Goal: Task Accomplishment & Management: Use online tool/utility

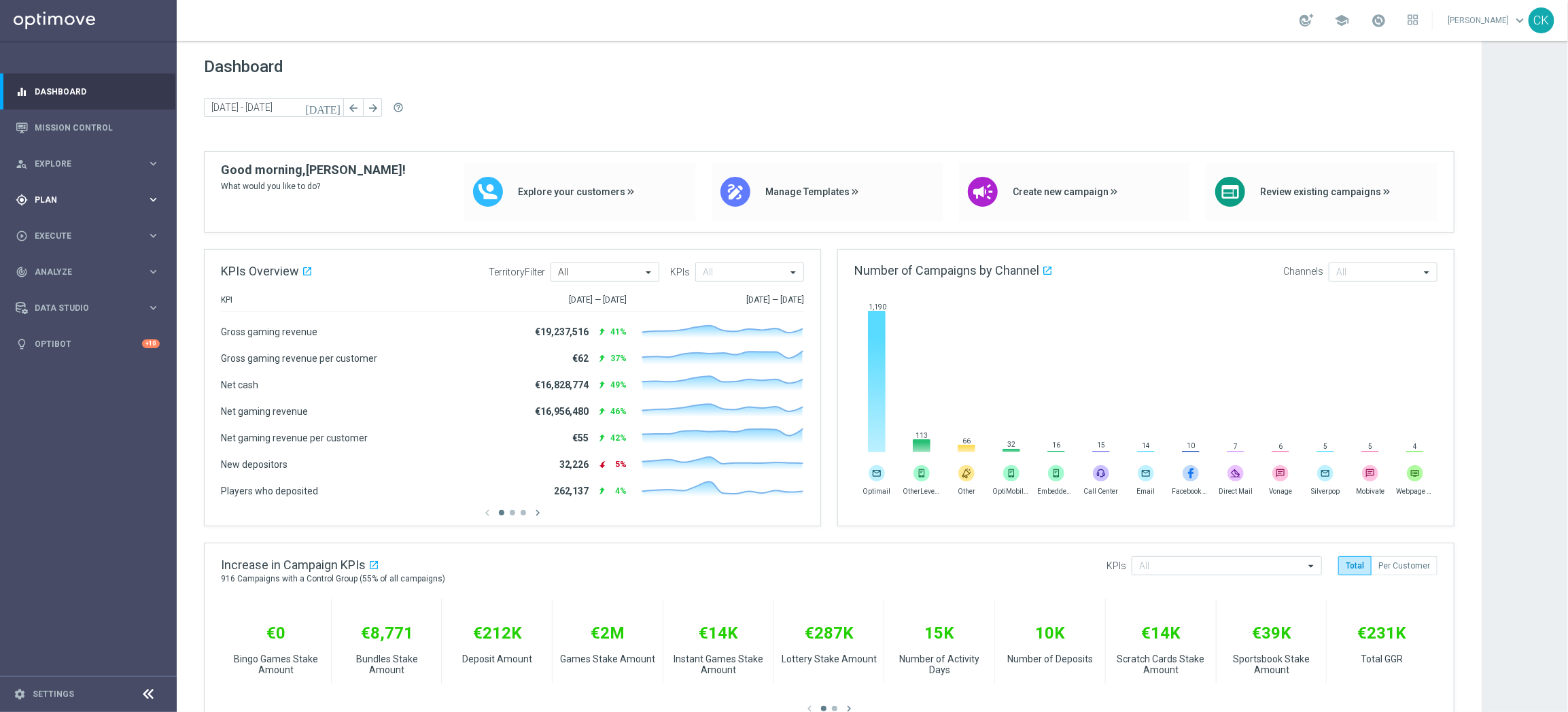
click at [50, 199] on span "Plan" at bounding box center [90, 200] width 112 height 8
click at [59, 267] on span "Templates" at bounding box center [84, 268] width 97 height 8
click at [59, 286] on link "Optimail" at bounding box center [92, 289] width 99 height 11
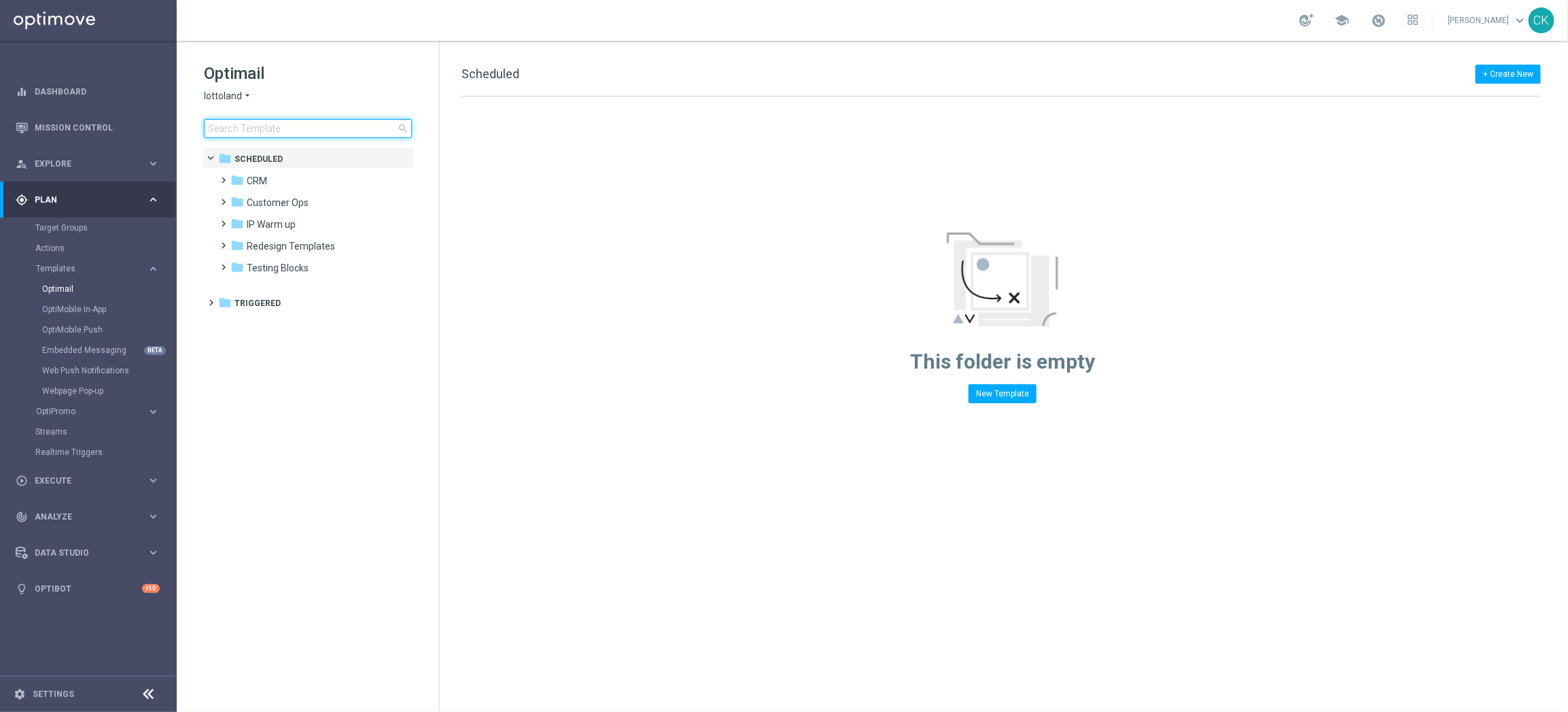
click at [277, 122] on input at bounding box center [308, 128] width 208 height 19
type input "test"
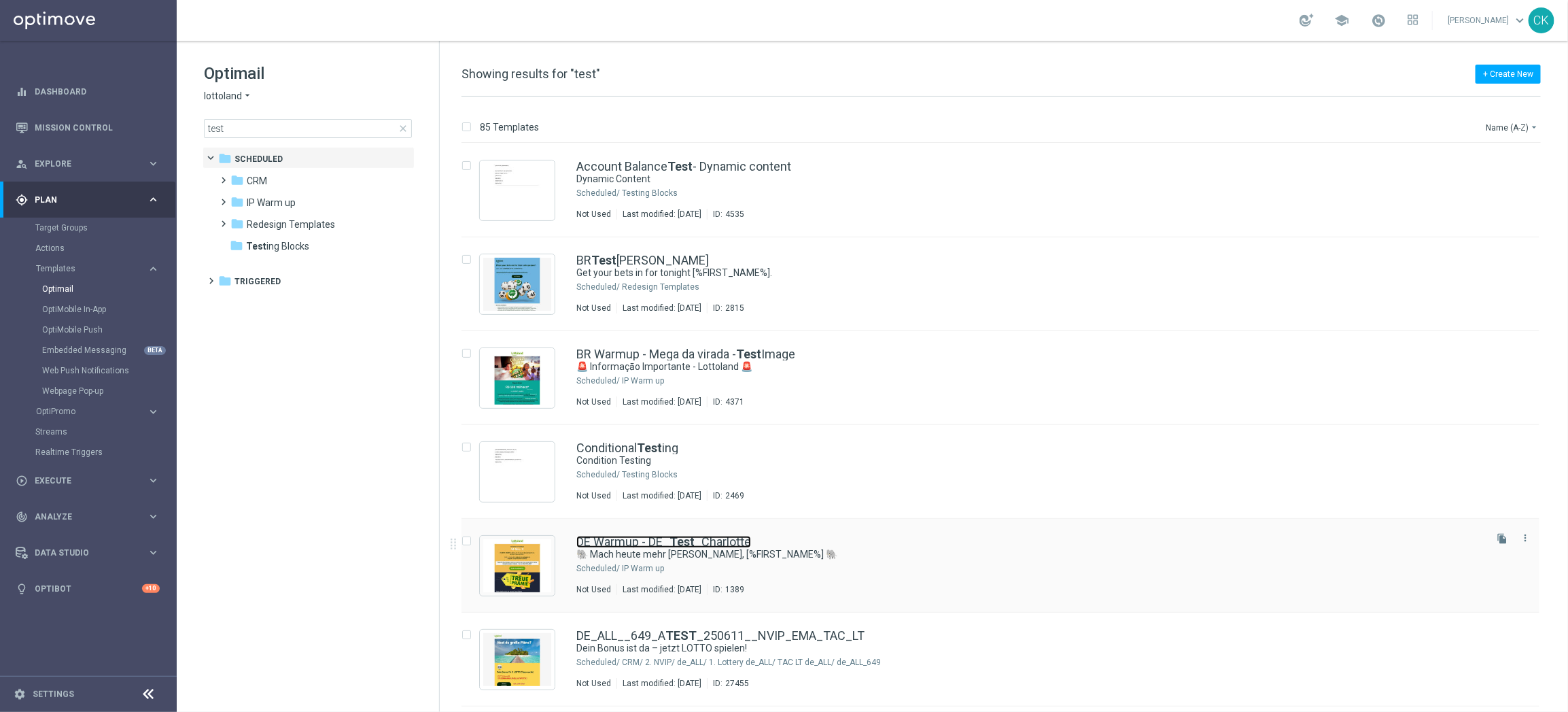
click at [639, 543] on link "DE Warmup - DE_ Test _Charlotte" at bounding box center [664, 542] width 175 height 12
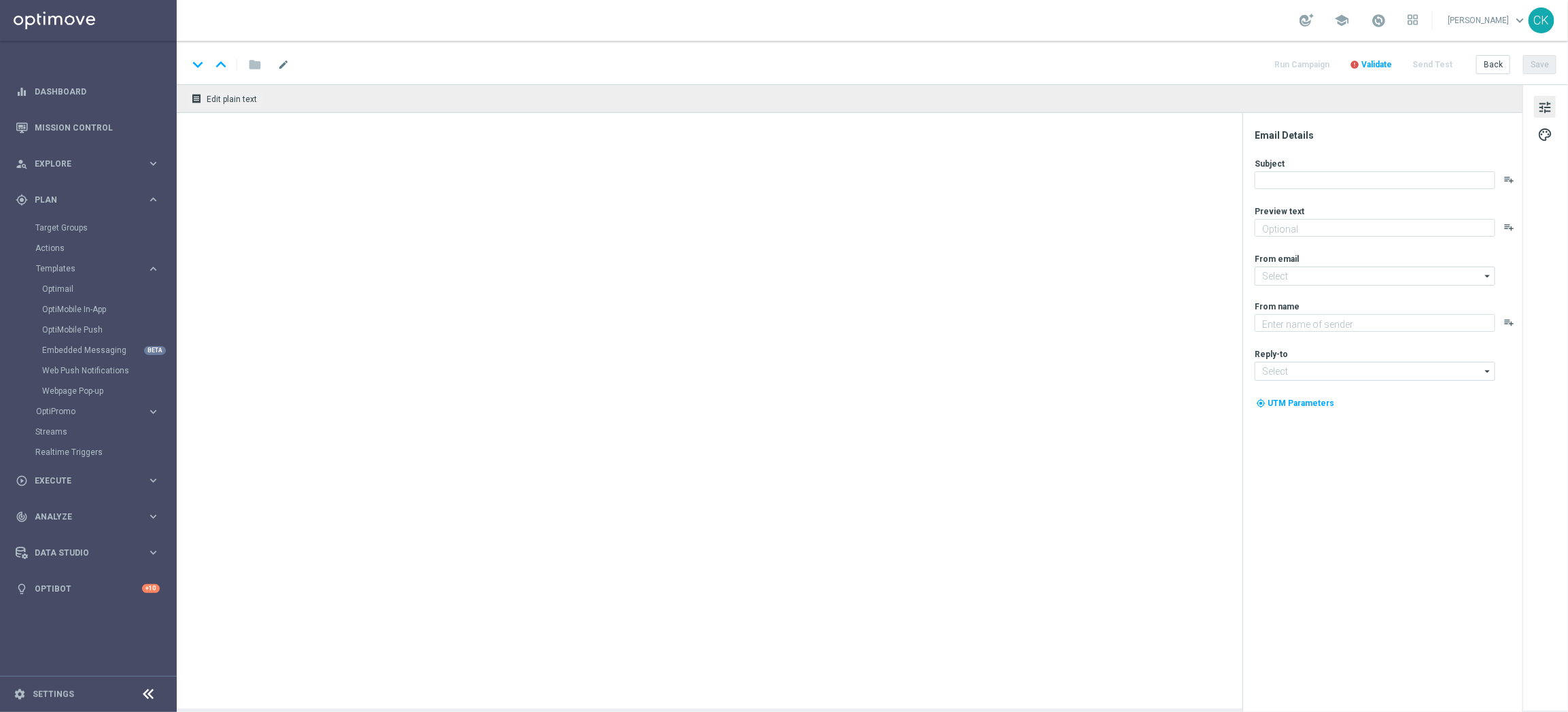
type textarea "Der doppelte EuroJackpot GRATIS."
type input "[EMAIL_ADDRESS][DOMAIN_NAME]"
type textarea "Lottoland"
type input "[EMAIL_ADDRESS][DOMAIN_NAME]"
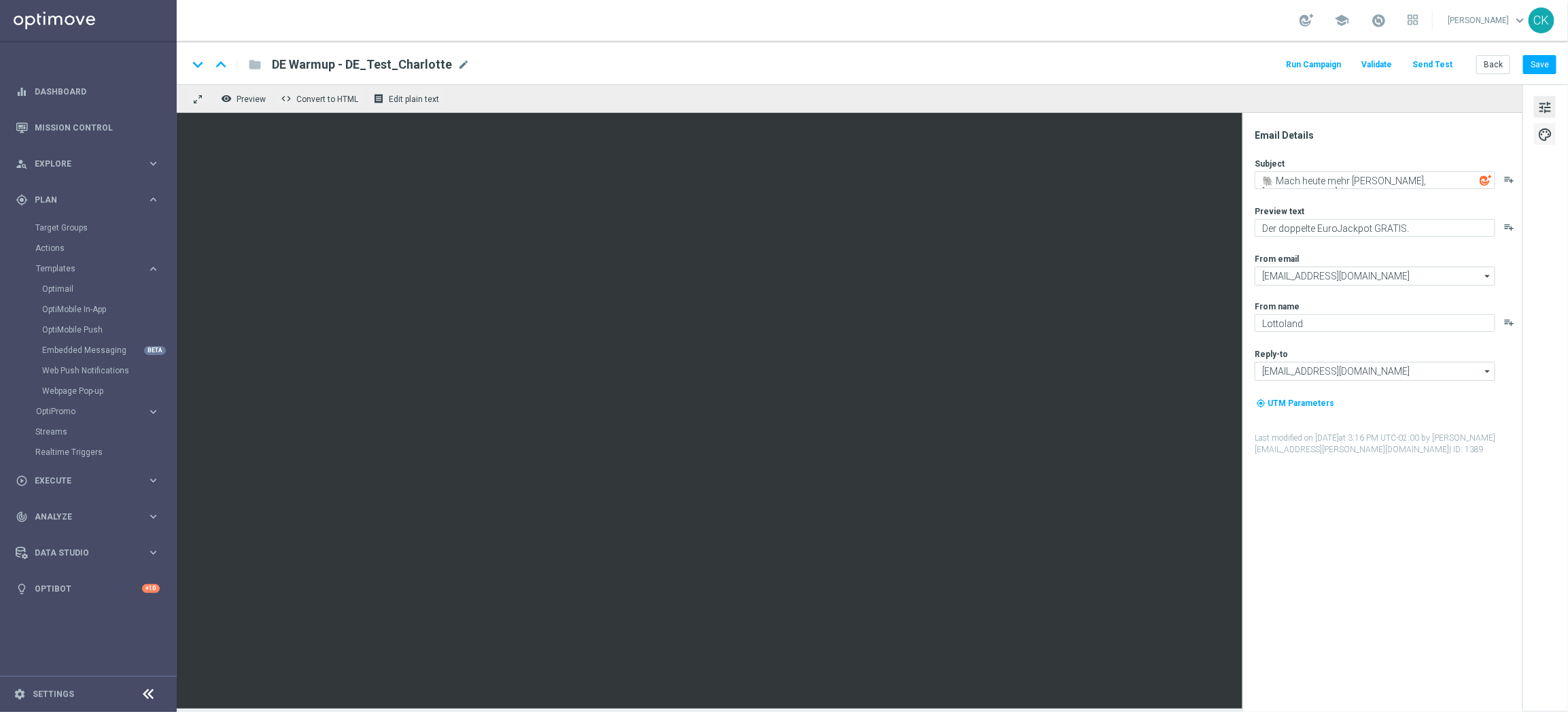
click at [1546, 131] on span "palette" at bounding box center [1545, 134] width 15 height 17
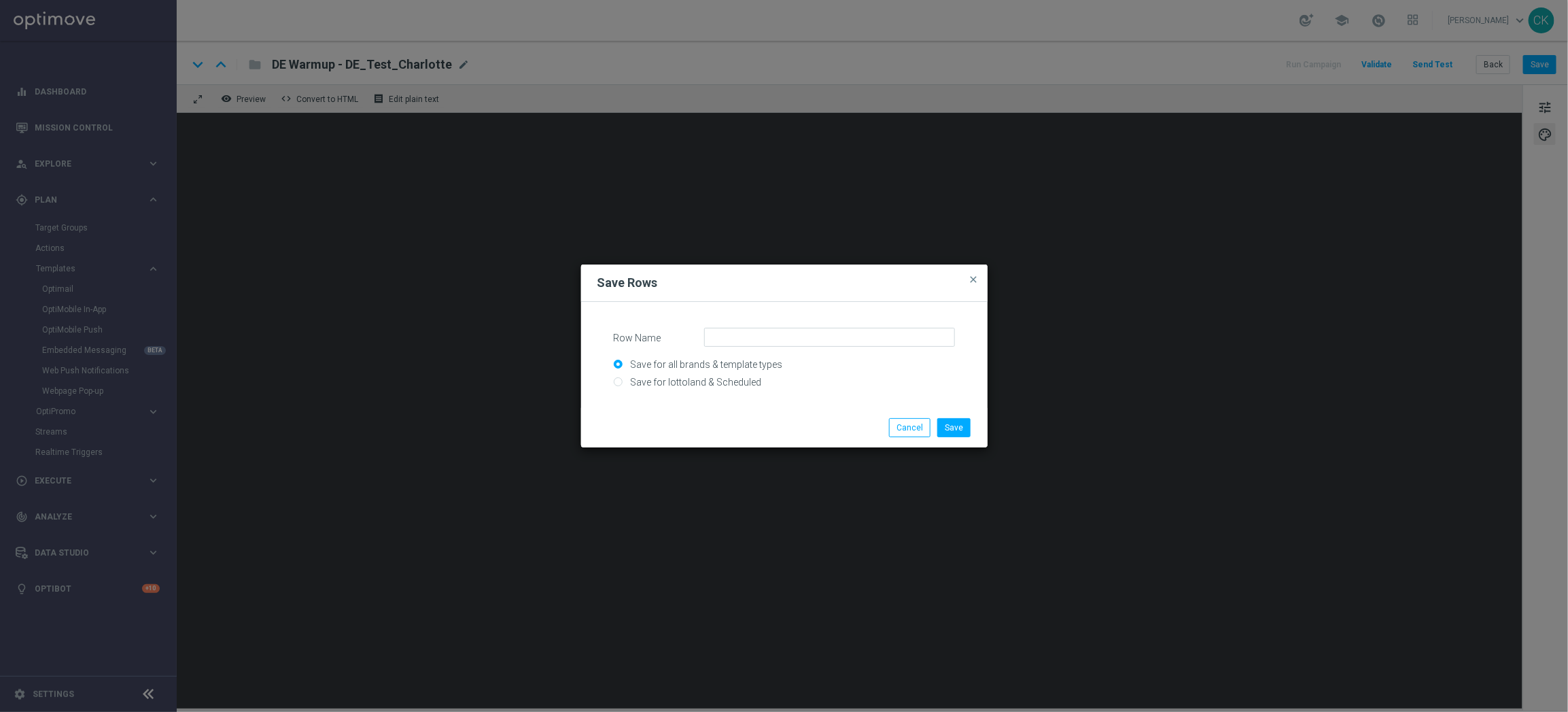
click at [707, 380] on input "Save for lottoland & Scheduled" at bounding box center [784, 387] width 341 height 19
radio input "true"
click at [784, 334] on input "Row Name" at bounding box center [829, 337] width 251 height 19
paste input "SC_DE_649_Subscription"
type input "SC_DE_649_Subscription"
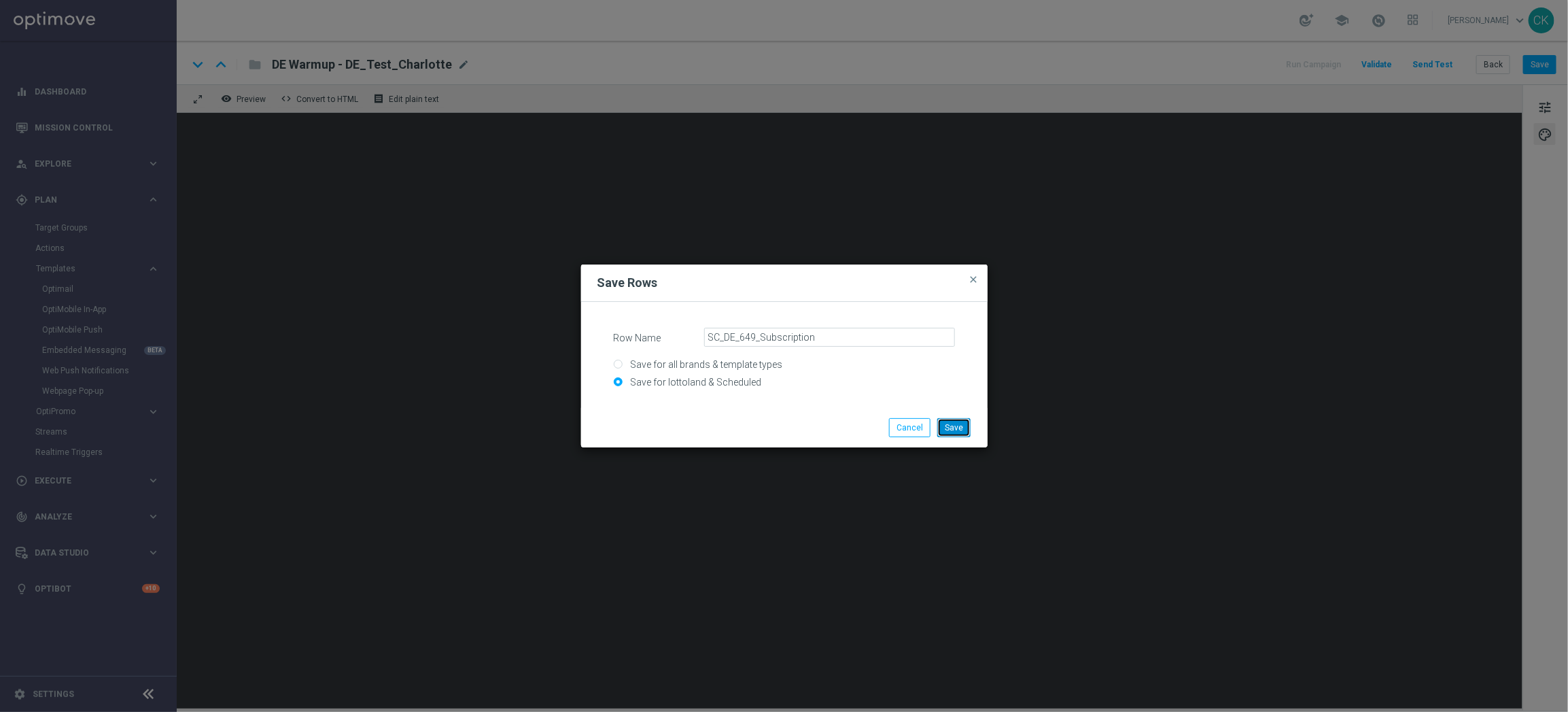
click at [955, 429] on button "Save" at bounding box center [954, 427] width 33 height 19
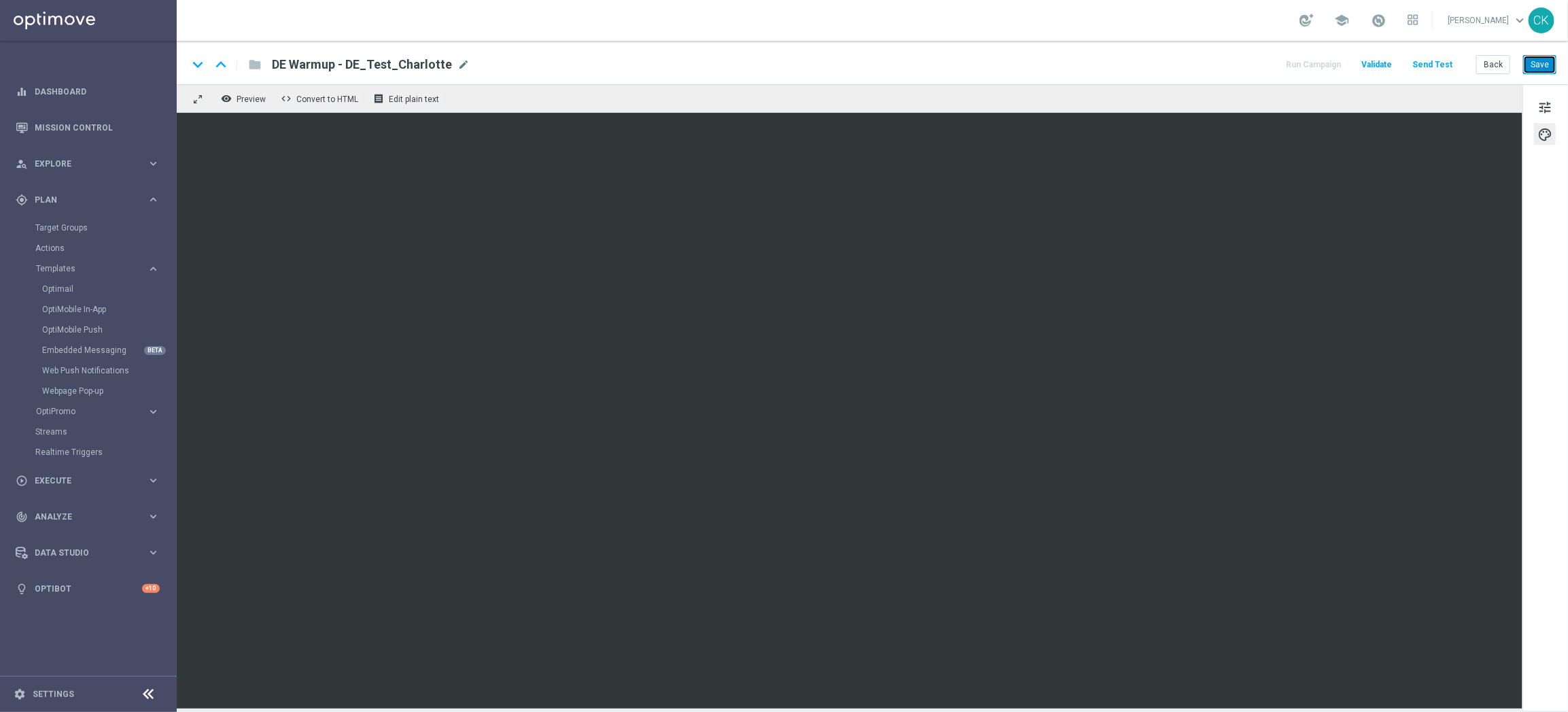
click at [1537, 69] on button "Save" at bounding box center [1540, 64] width 33 height 19
click at [1538, 63] on button "Save" at bounding box center [1540, 64] width 33 height 19
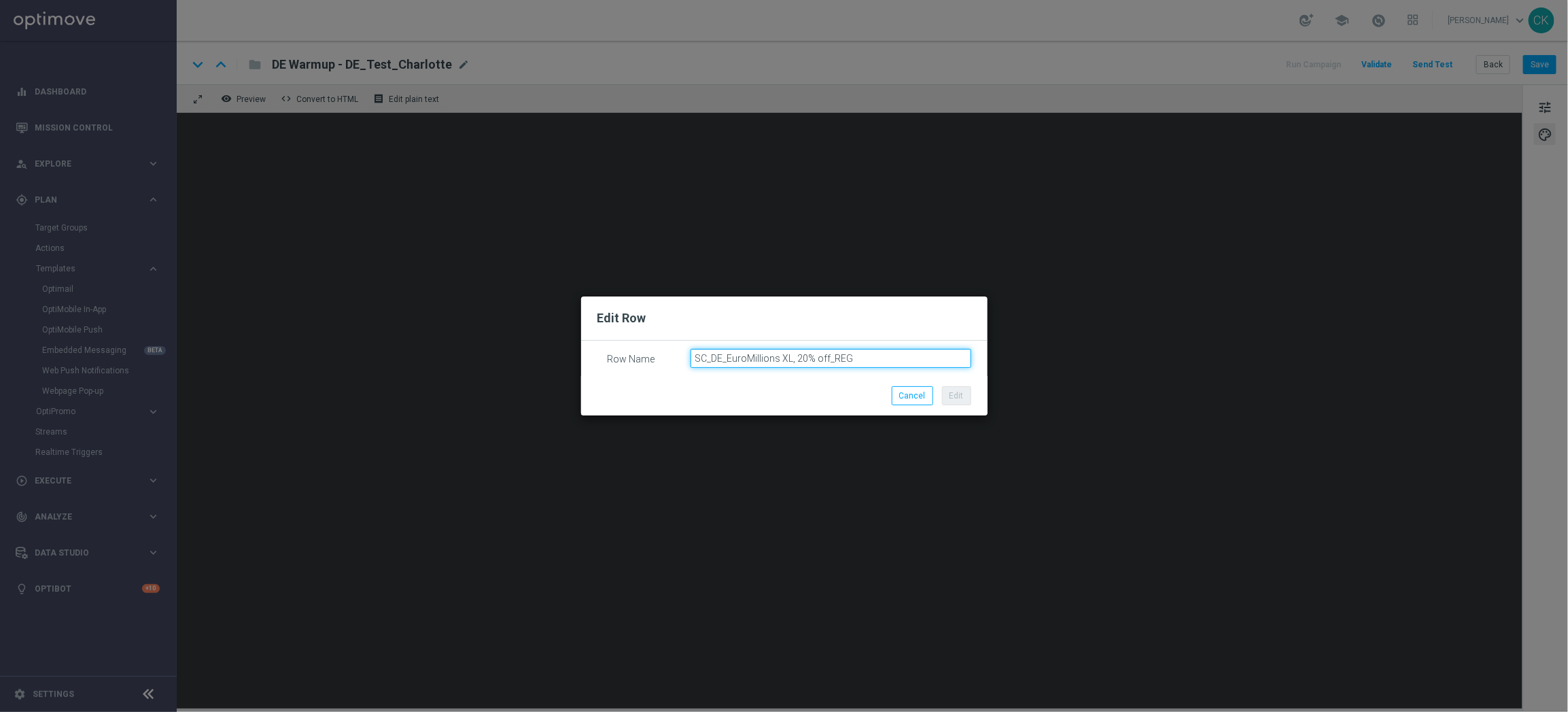
drag, startPoint x: 880, startPoint y: 358, endPoint x: 573, endPoint y: 353, distance: 307.0
click at [573, 353] on modal-container "Edit Row Row Name SC_DE_EuroMillions XL, 20% off_REG Cancel Edit" at bounding box center [784, 356] width 1568 height 712
click at [912, 390] on button "Cancel" at bounding box center [912, 396] width 41 height 19
click at [892, 360] on input "SC_DE_EuroMillions XL, 20% off_INT" at bounding box center [831, 358] width 281 height 19
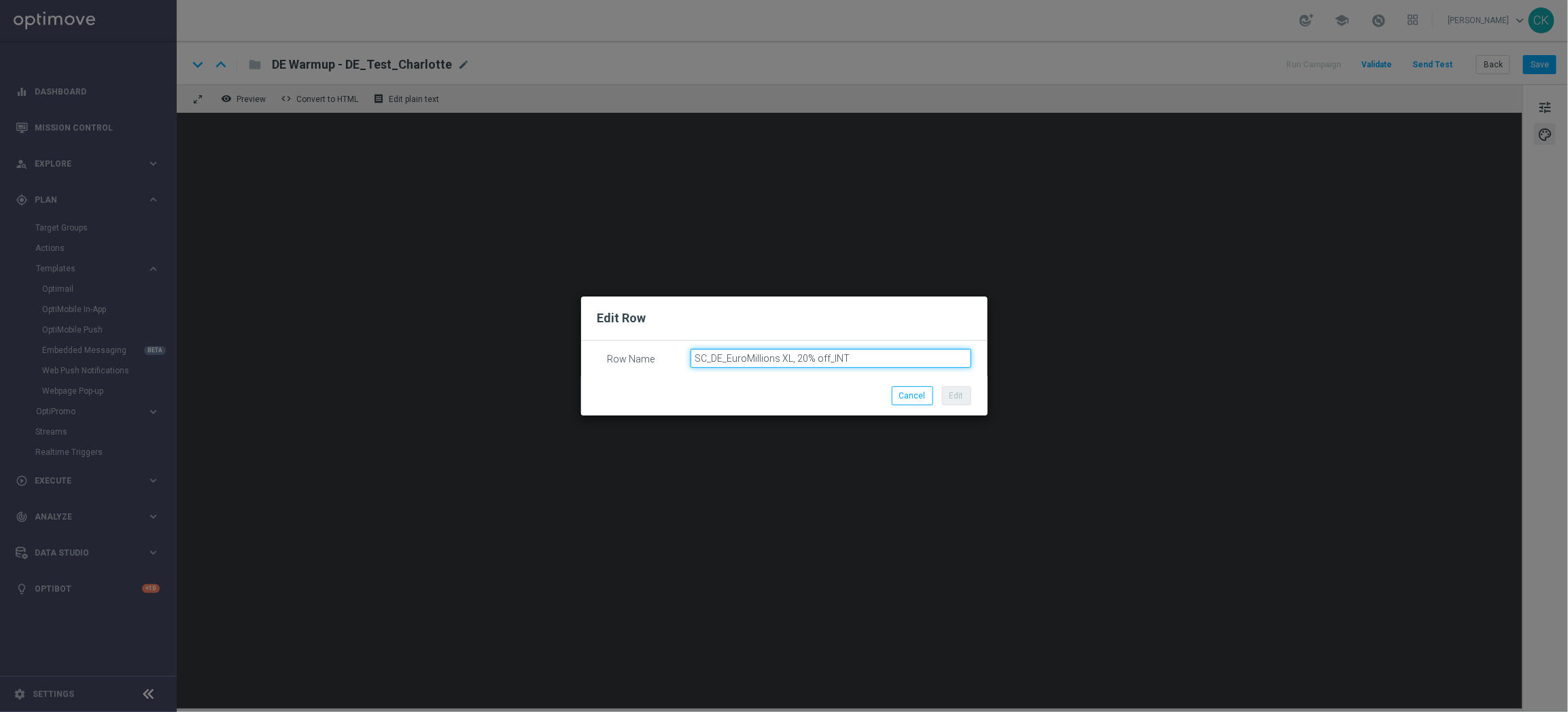
click at [892, 360] on input "SC_DE_EuroMillions XL, 20% off_INT" at bounding box center [831, 358] width 281 height 19
click at [911, 391] on button "Cancel" at bounding box center [912, 396] width 41 height 19
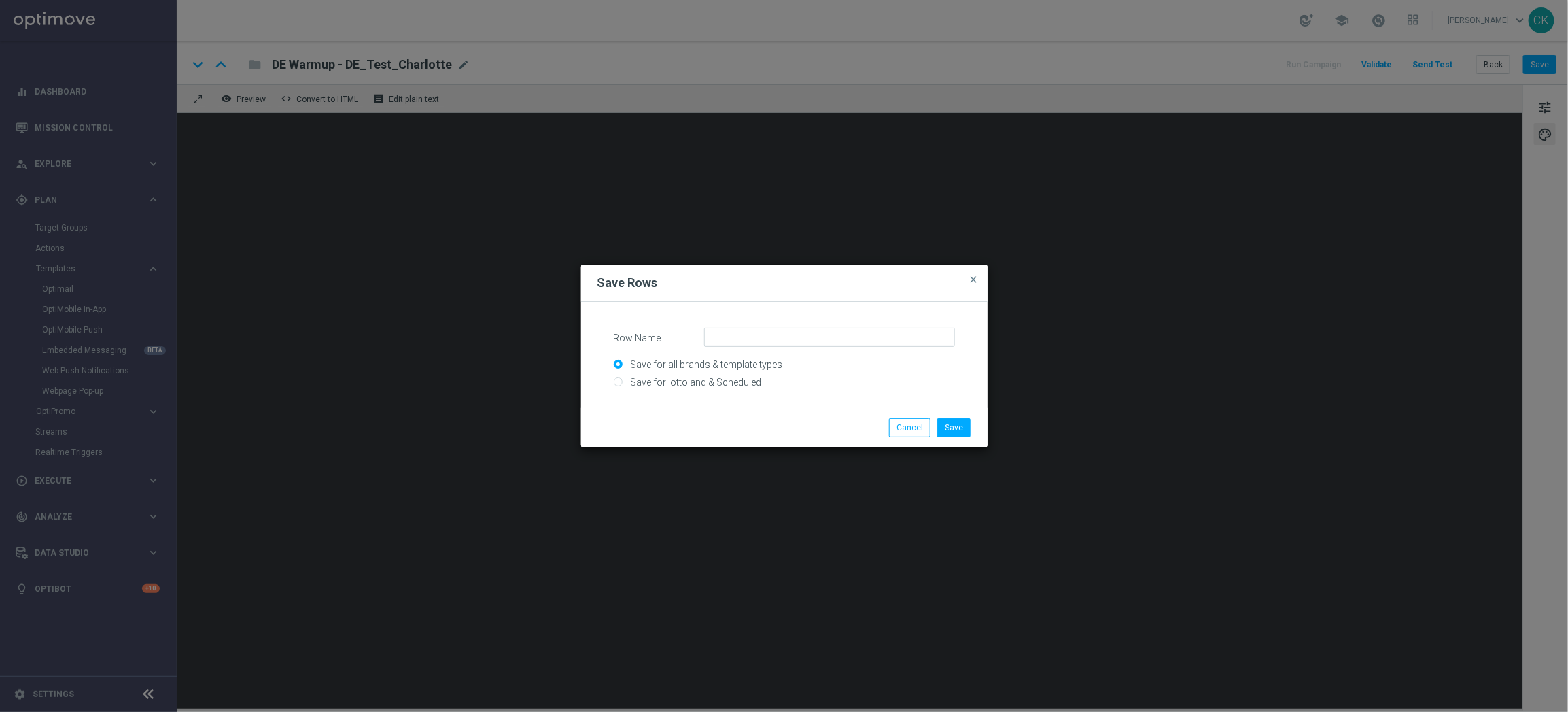
click at [703, 380] on input "Save for lottoland & Scheduled" at bounding box center [784, 387] width 341 height 19
radio input "true"
click at [752, 334] on input "Row Name" at bounding box center [829, 337] width 251 height 19
paste input "SC_DE_6 lines EM SD, no offer"
type input "SC_DE_6 lines EM SD, no offer"
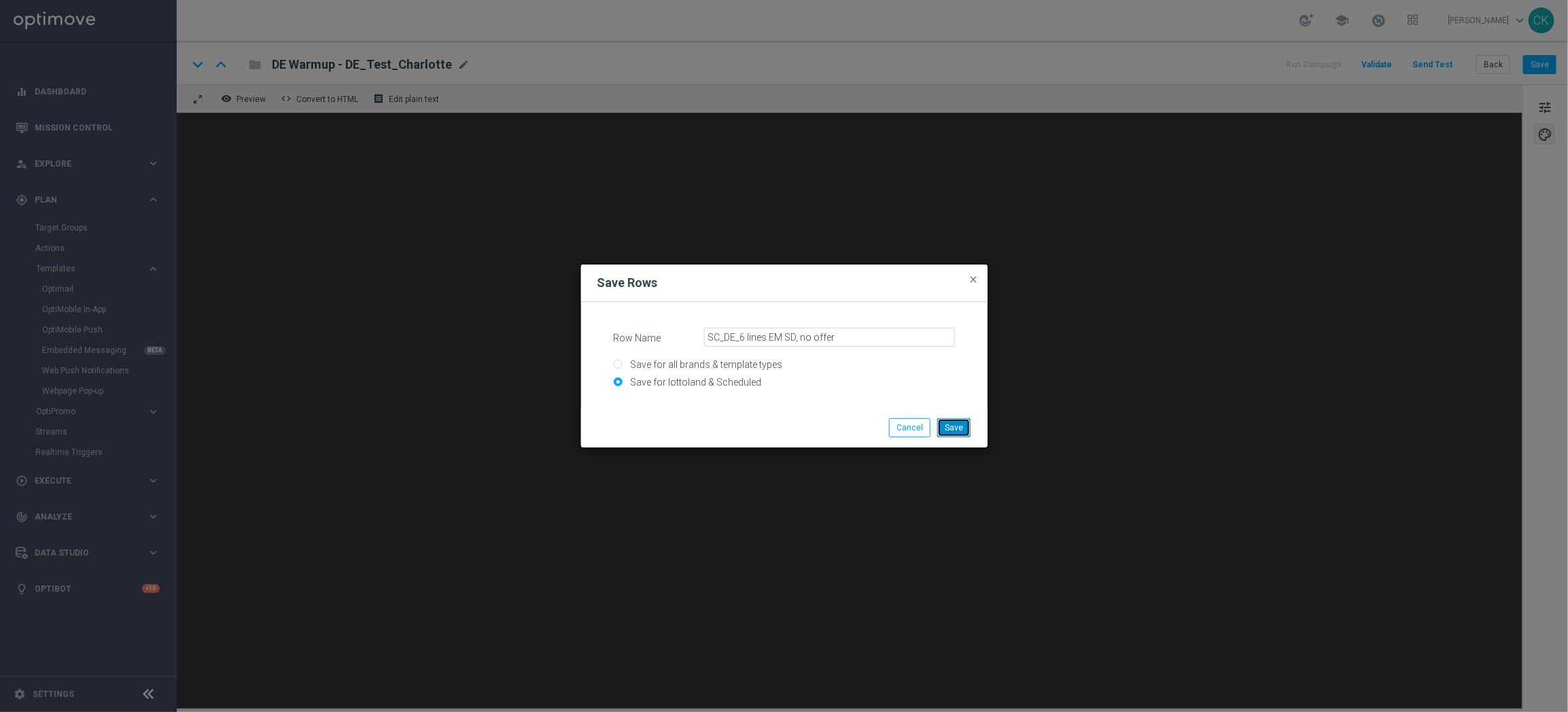
click at [960, 427] on button "Save" at bounding box center [954, 427] width 33 height 19
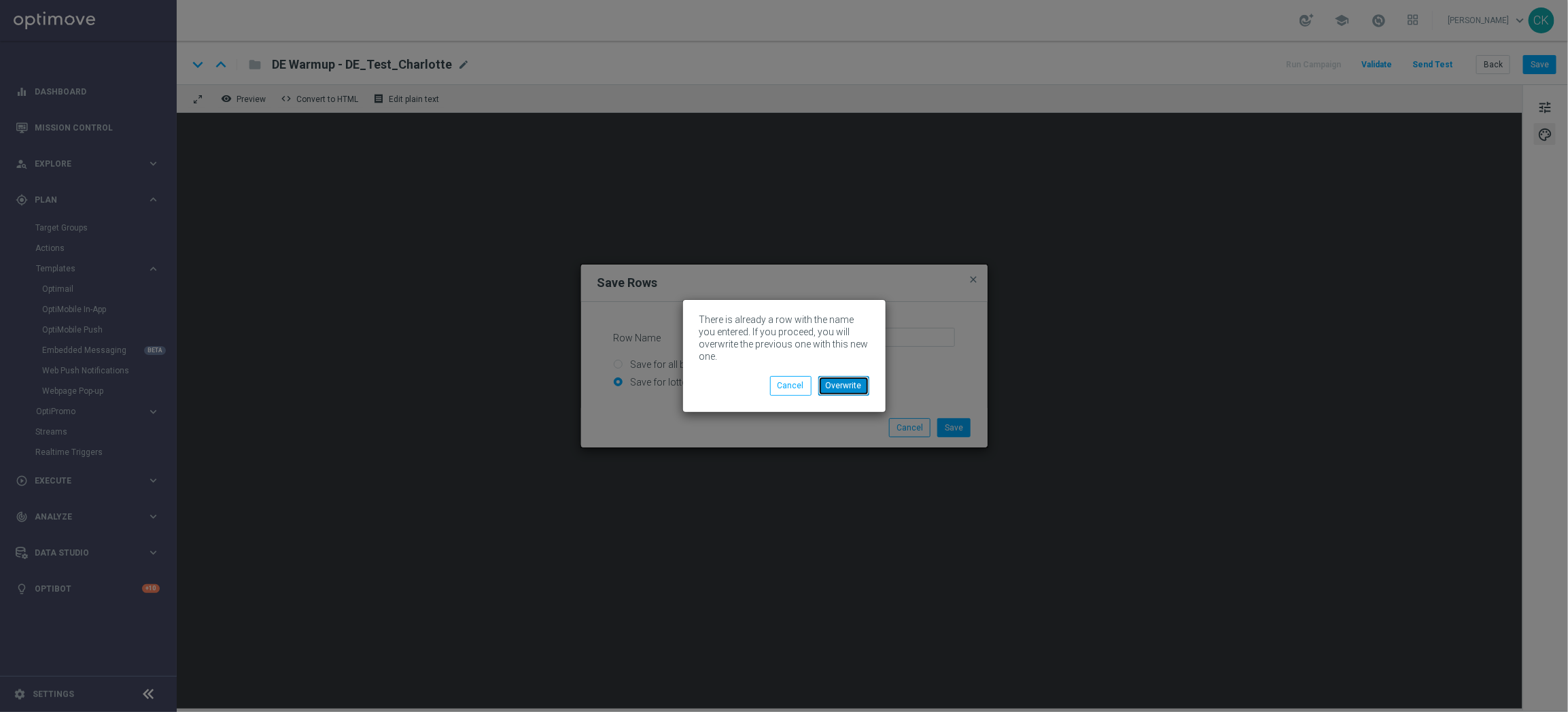
click at [856, 381] on button "Overwrite" at bounding box center [844, 385] width 51 height 19
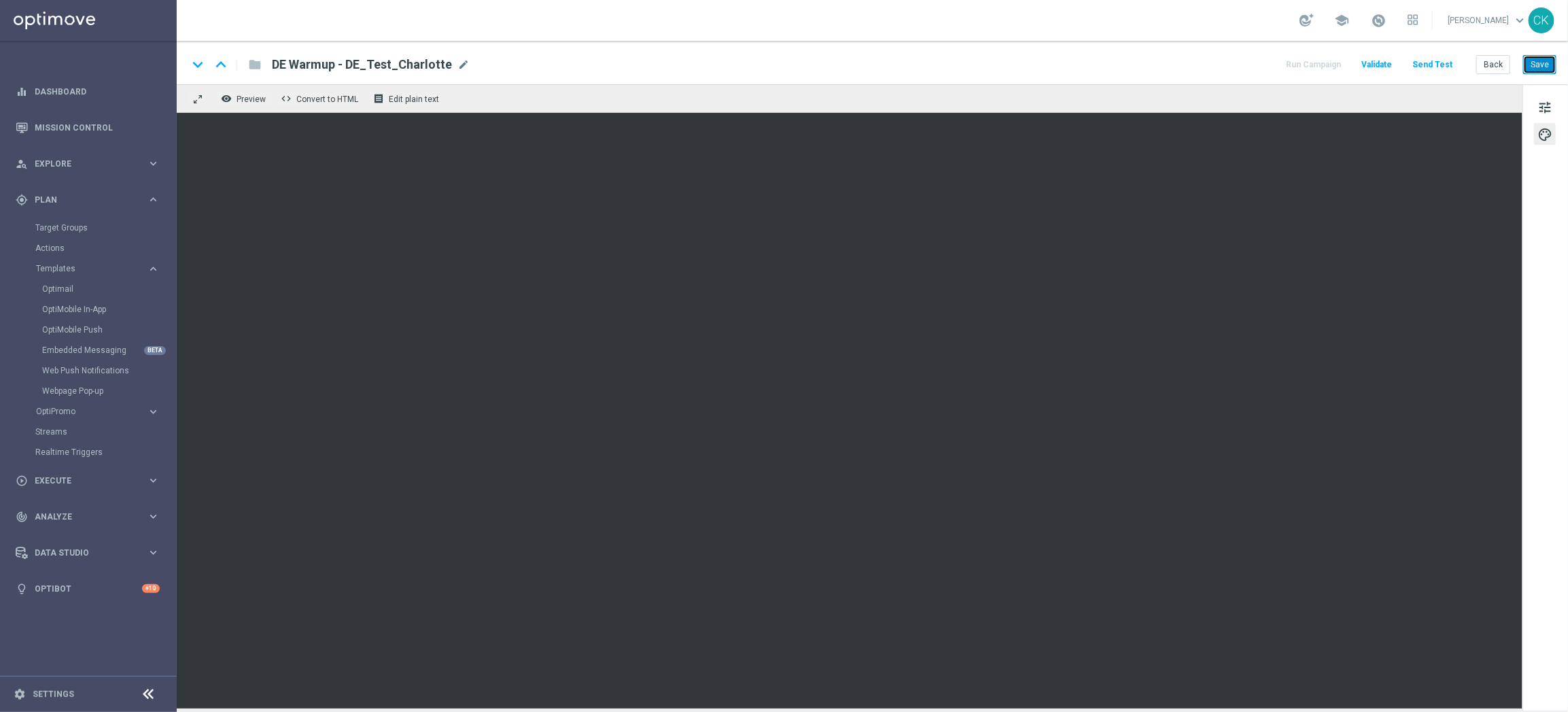
click at [1542, 60] on button "Save" at bounding box center [1540, 64] width 33 height 19
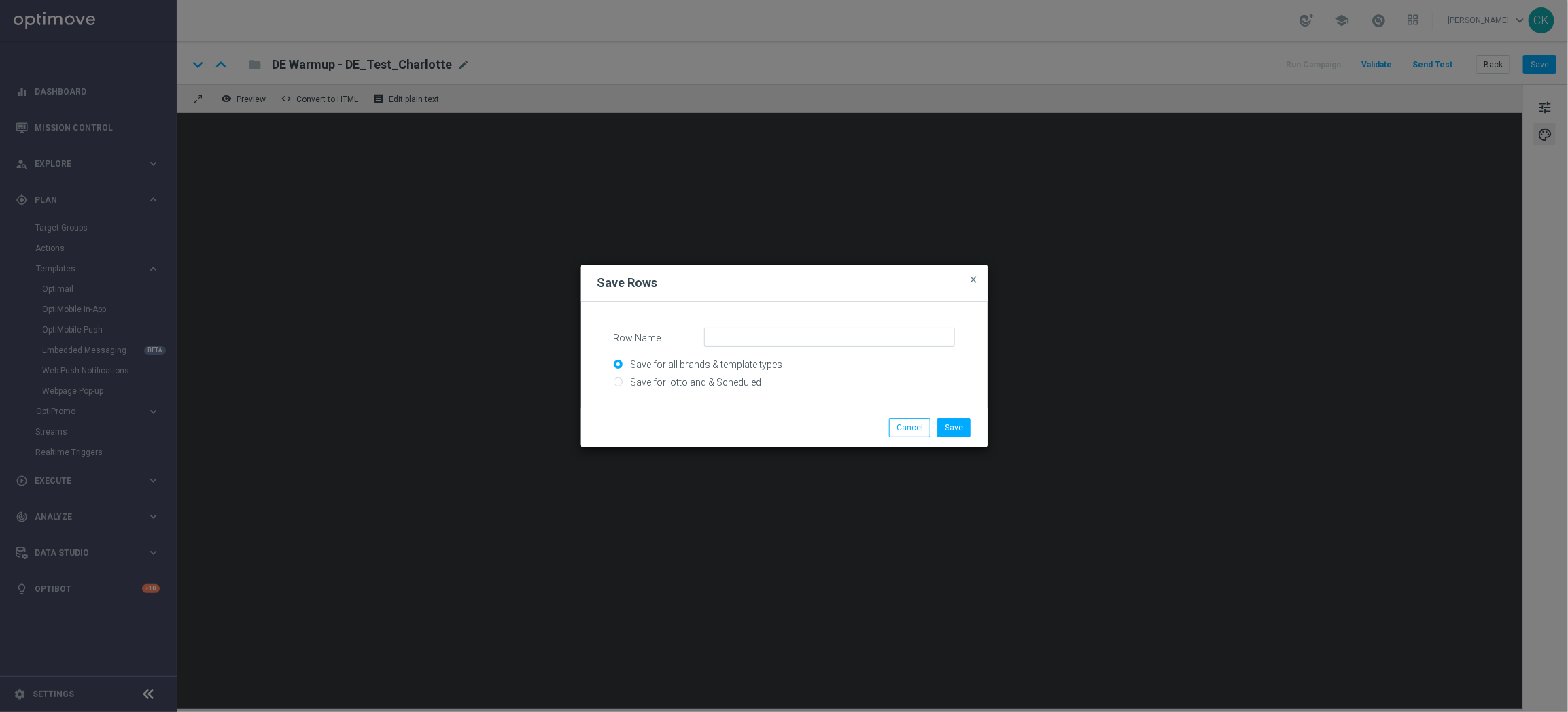
click at [742, 381] on input "Save for lottoland & Scheduled" at bounding box center [784, 387] width 341 height 19
radio input "true"
click at [827, 334] on input "Row Name" at bounding box center [829, 337] width 251 height 19
paste input "SC_AT_6 lines EM SD, no offer"
type input "SC_AT_6 lines EM SD, no offer"
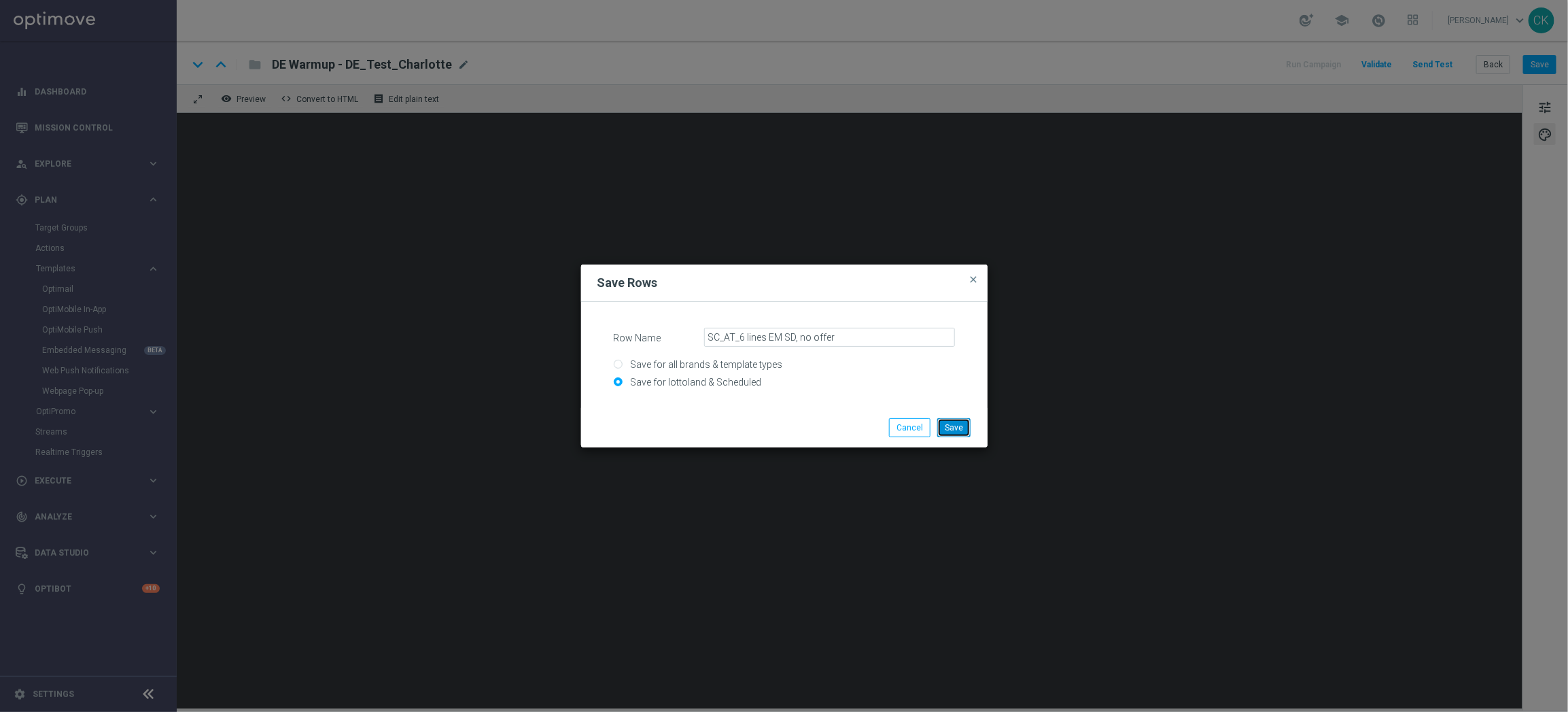
click at [963, 427] on button "Save" at bounding box center [954, 427] width 33 height 19
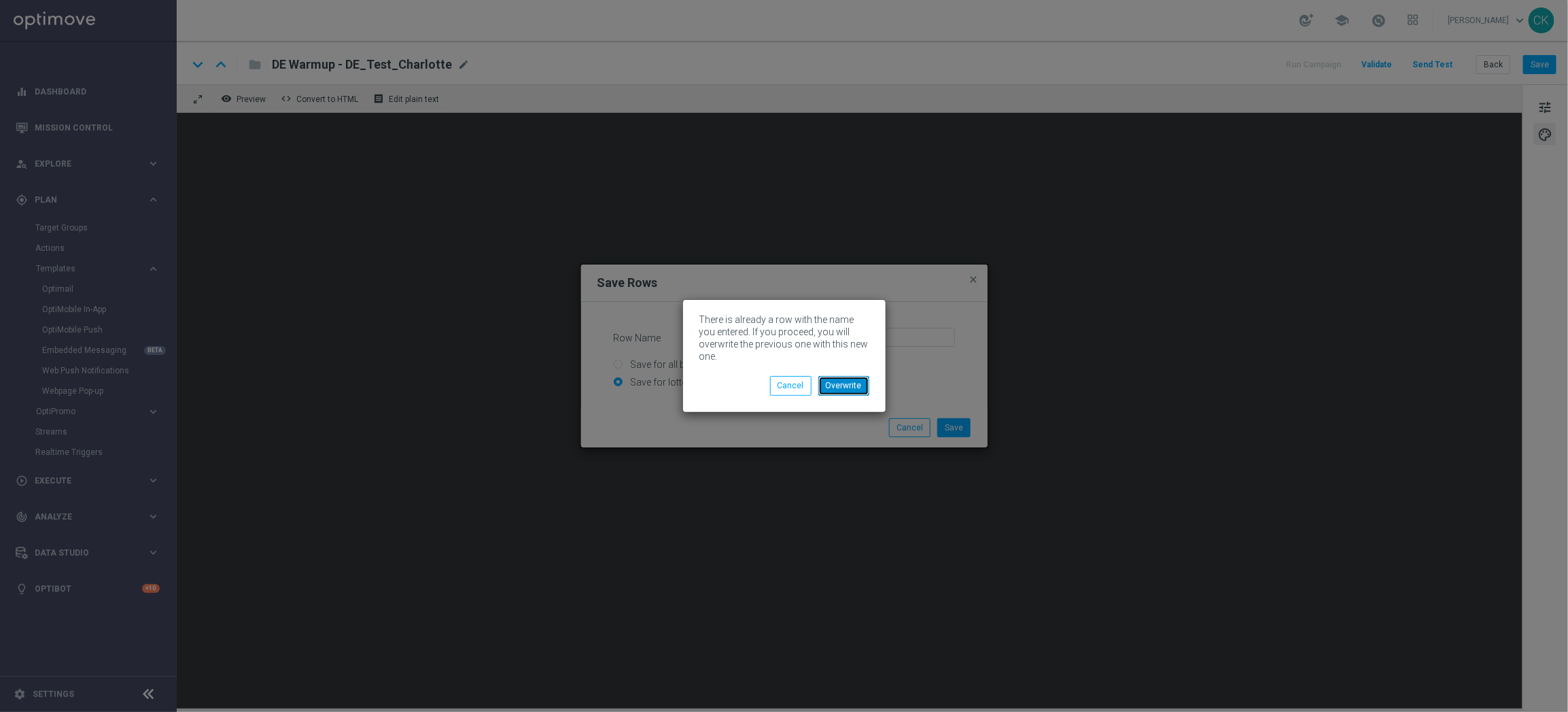
click at [848, 384] on button "Overwrite" at bounding box center [844, 385] width 51 height 19
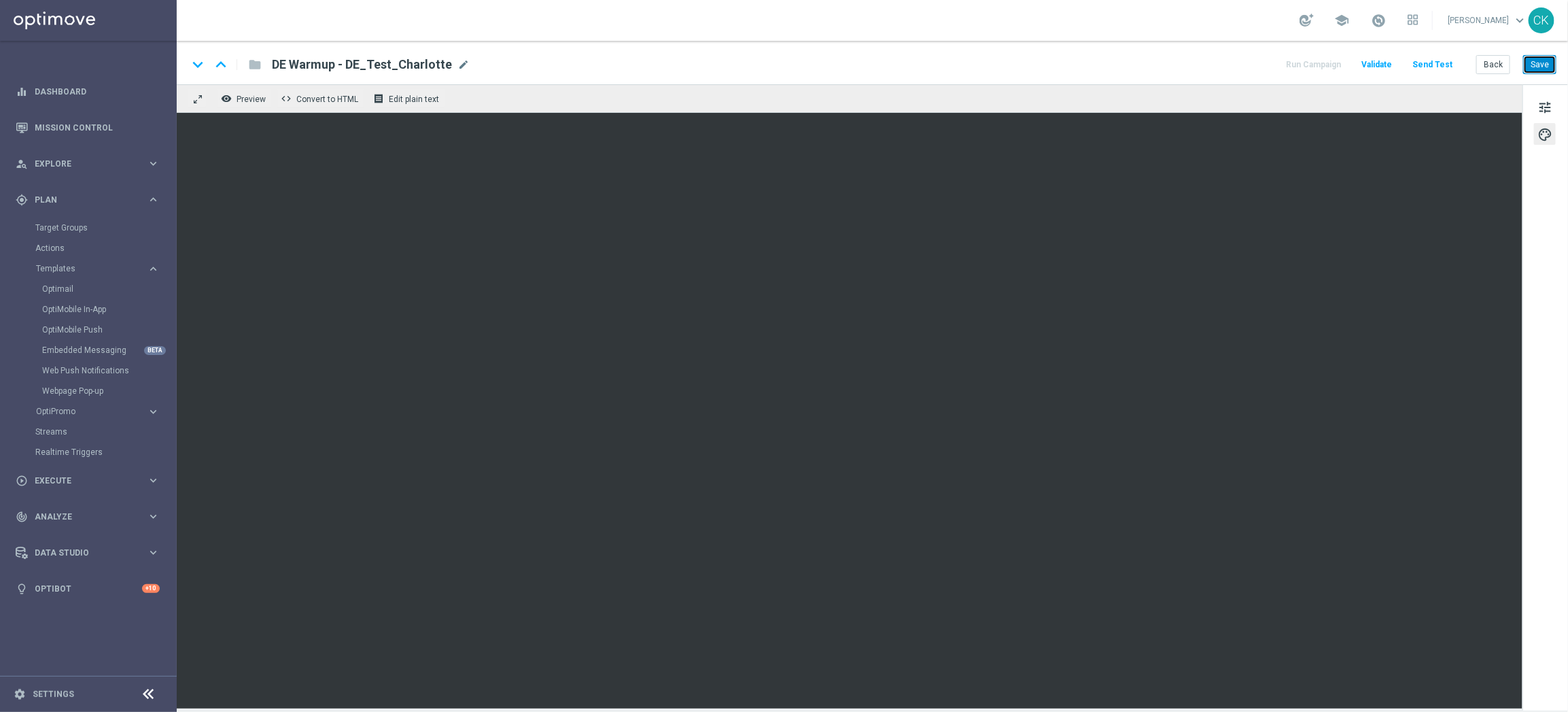
click at [1543, 65] on button "Save" at bounding box center [1540, 64] width 33 height 19
click at [1496, 66] on button "Back" at bounding box center [1493, 64] width 34 height 19
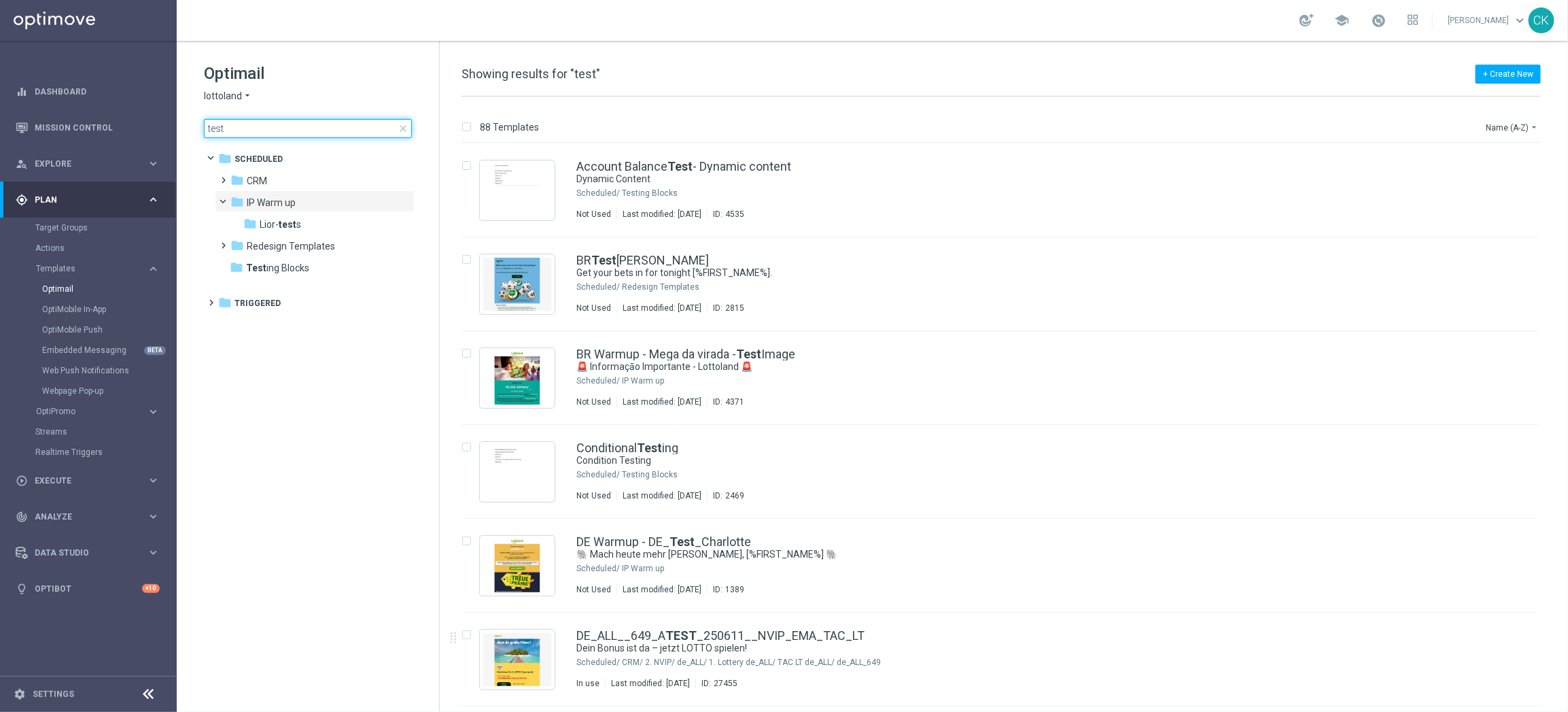
click at [242, 130] on input "test" at bounding box center [308, 128] width 208 height 19
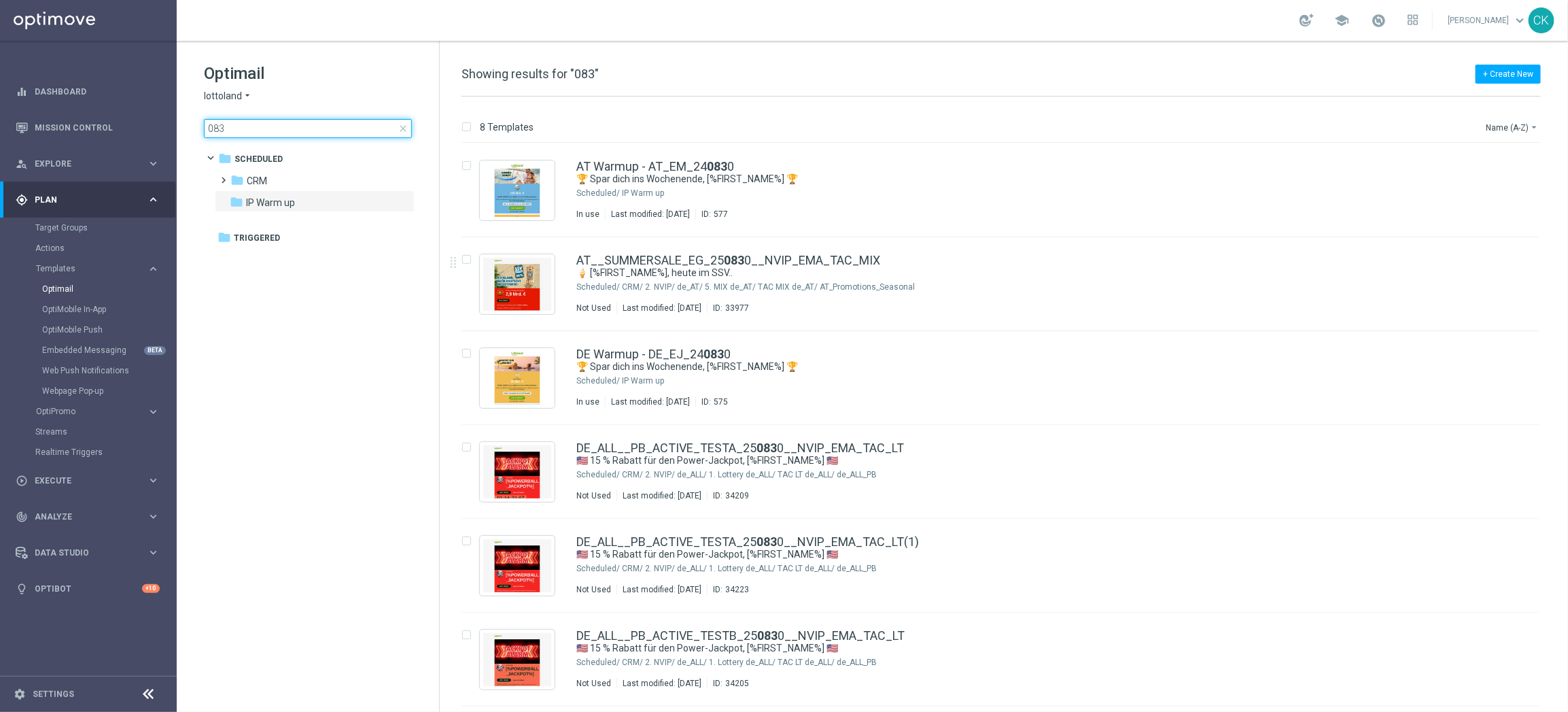
type input "0831"
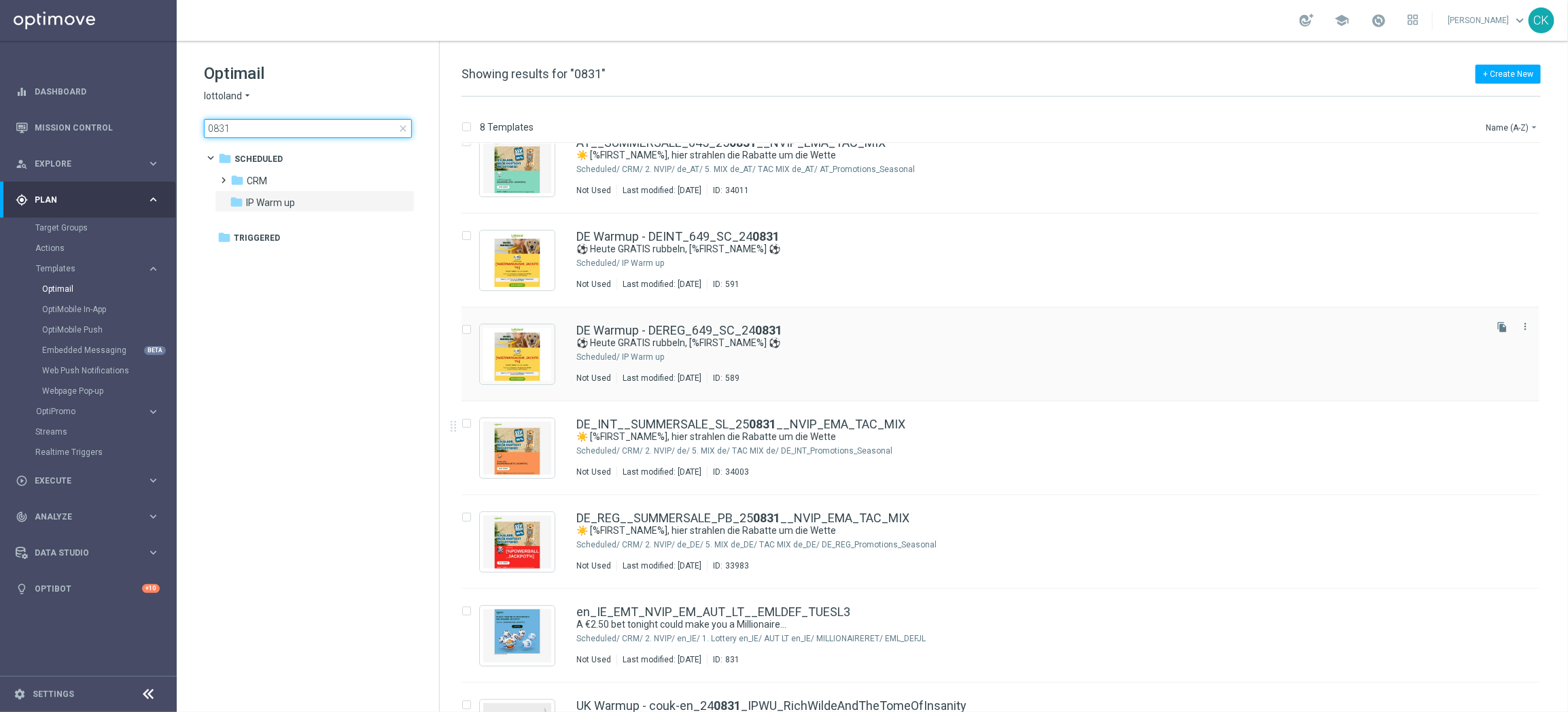
scroll to position [143, 0]
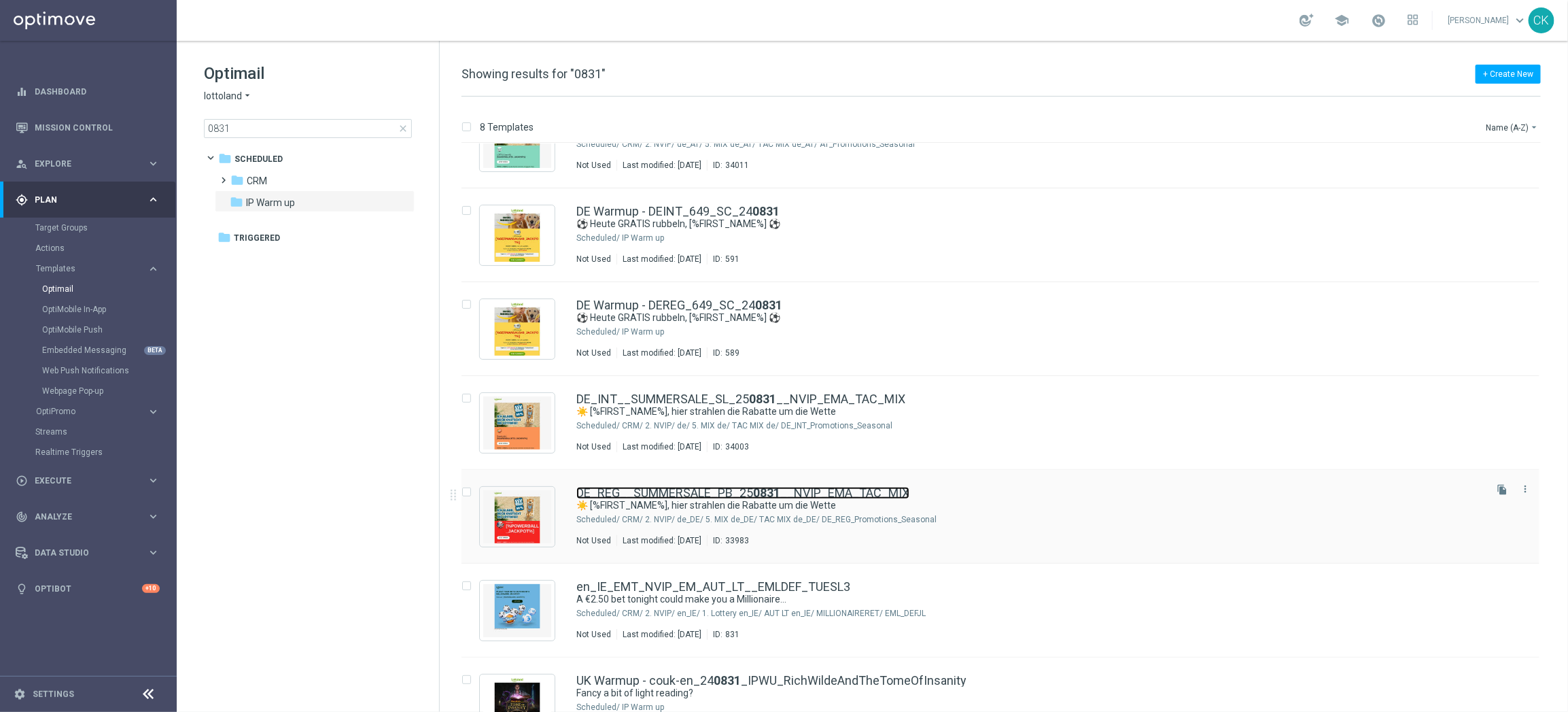
click at [667, 494] on link "DE_REG__SUMMERSALE_PB_25 0831 __NVIP_EMA_TAC_MIX" at bounding box center [743, 493] width 333 height 12
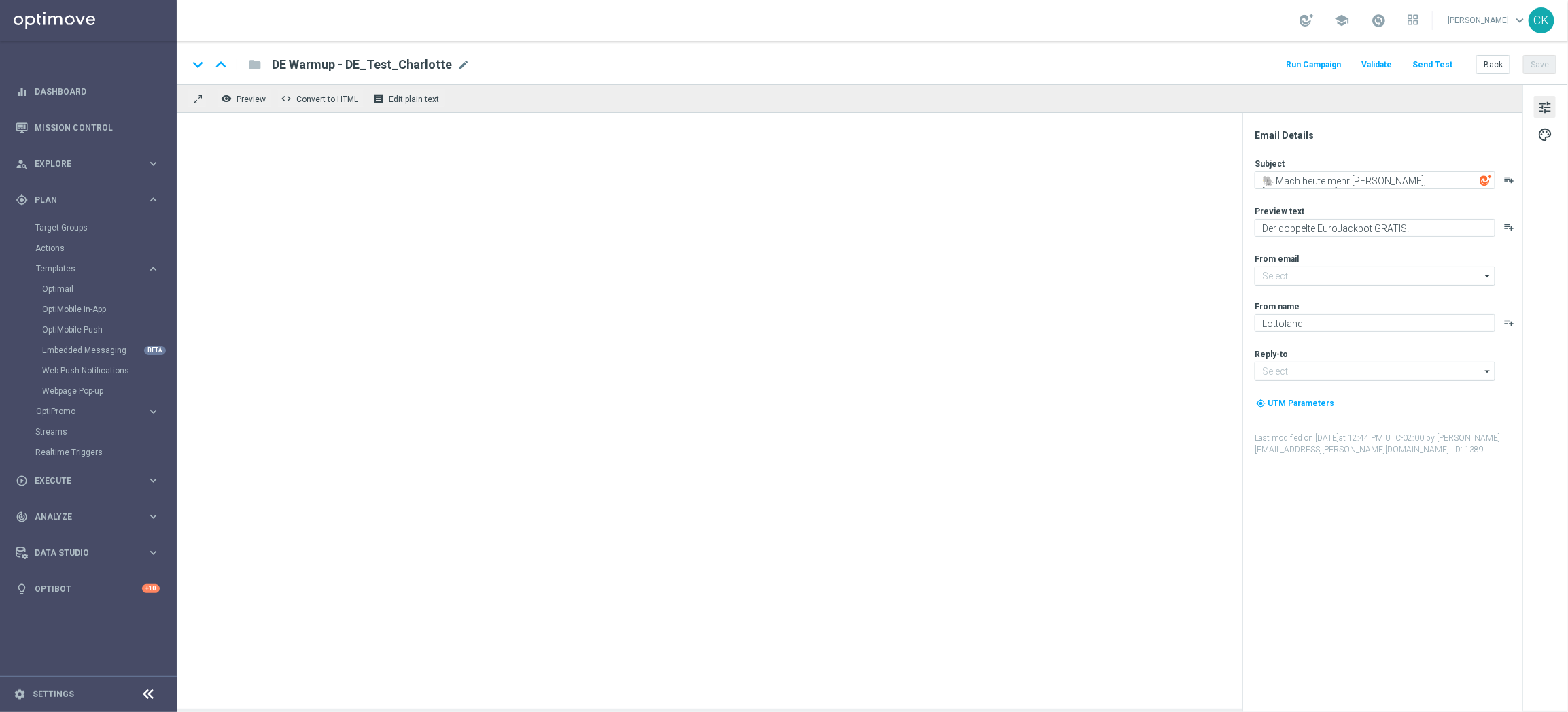
type input "[EMAIL_ADDRESS][DOMAIN_NAME]"
type textarea "☀️ [%FIRST_NAME%], hier strahlen die Rabatte um die Wette"
type textarea "SSV im Lottoland."
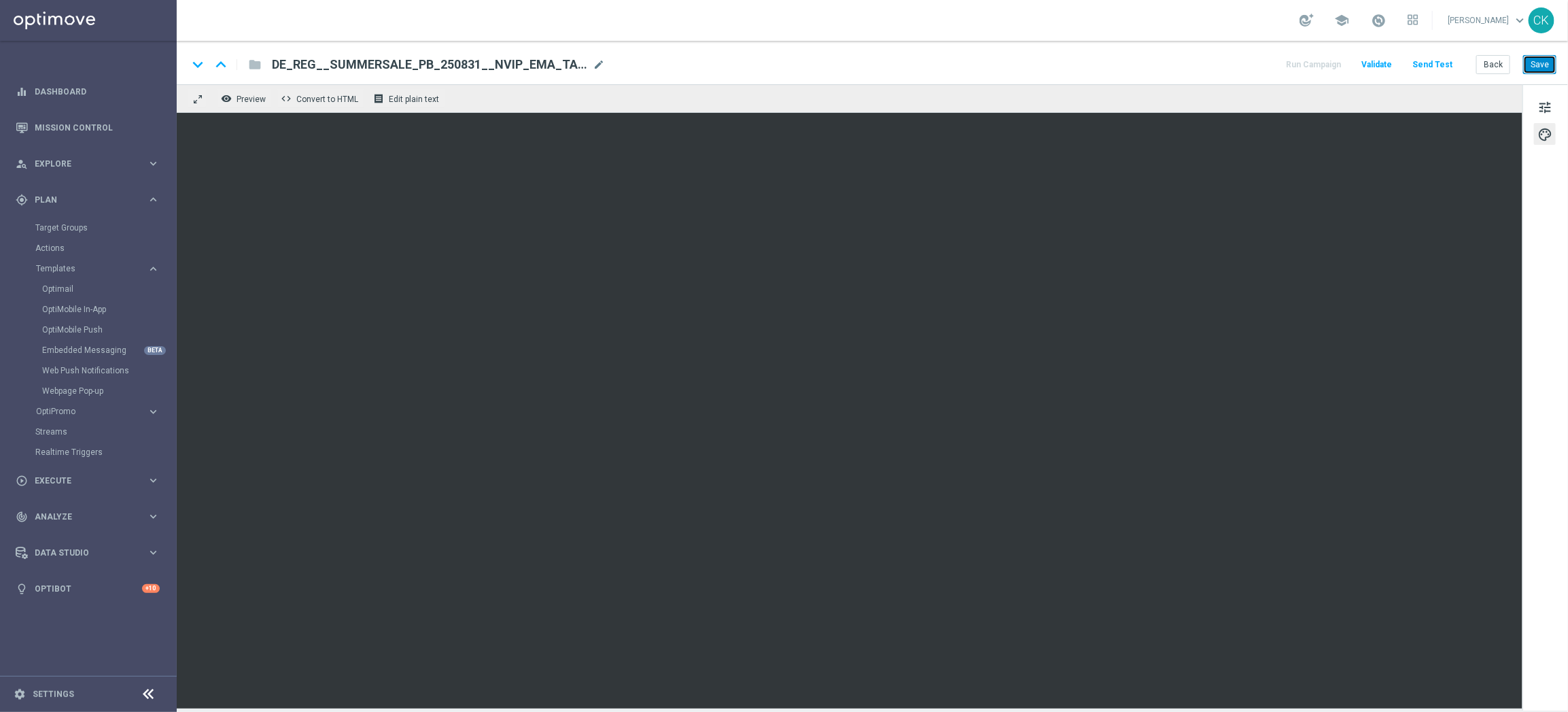
click at [1539, 67] on button "Save" at bounding box center [1540, 64] width 33 height 19
click at [1486, 68] on button "Back" at bounding box center [1493, 64] width 34 height 19
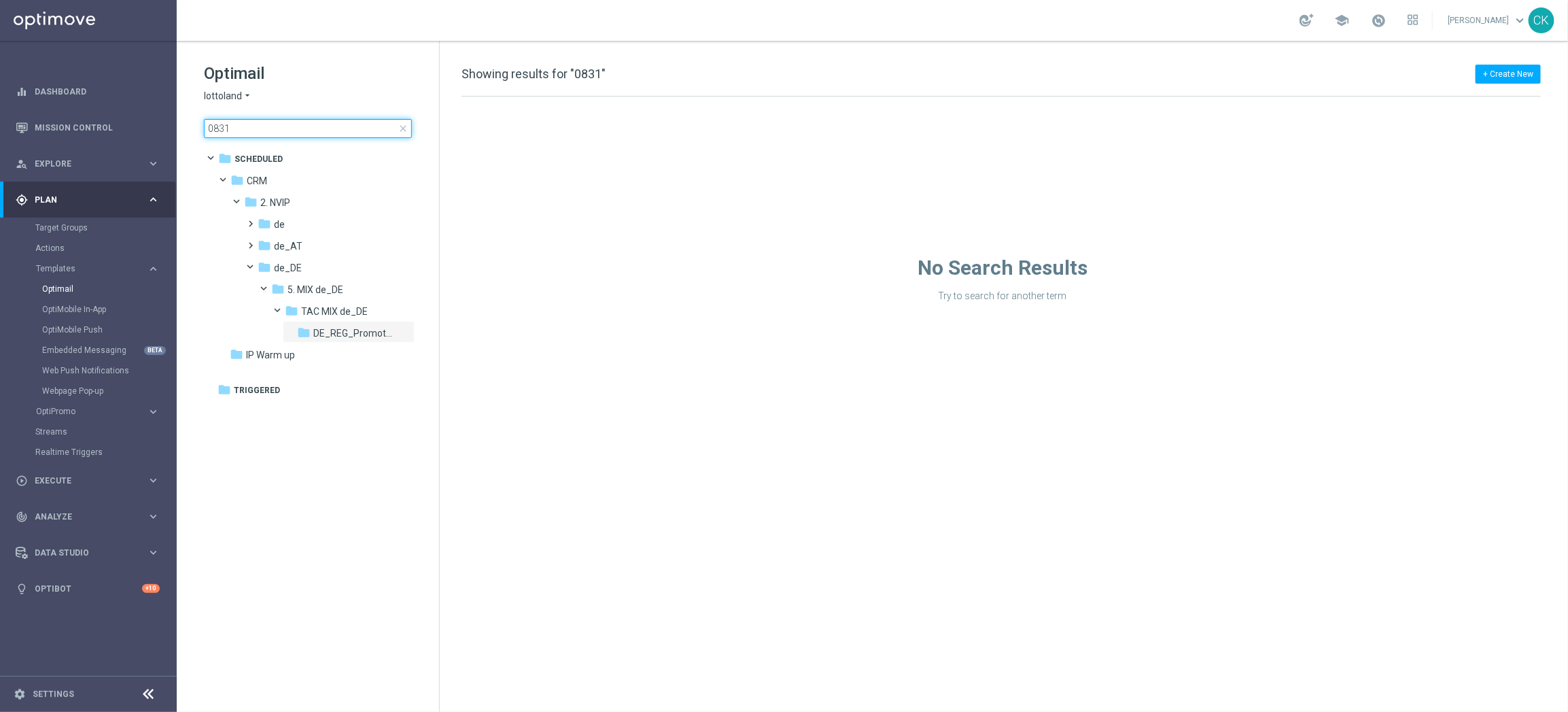
click at [243, 129] on input "0831" at bounding box center [308, 128] width 208 height 19
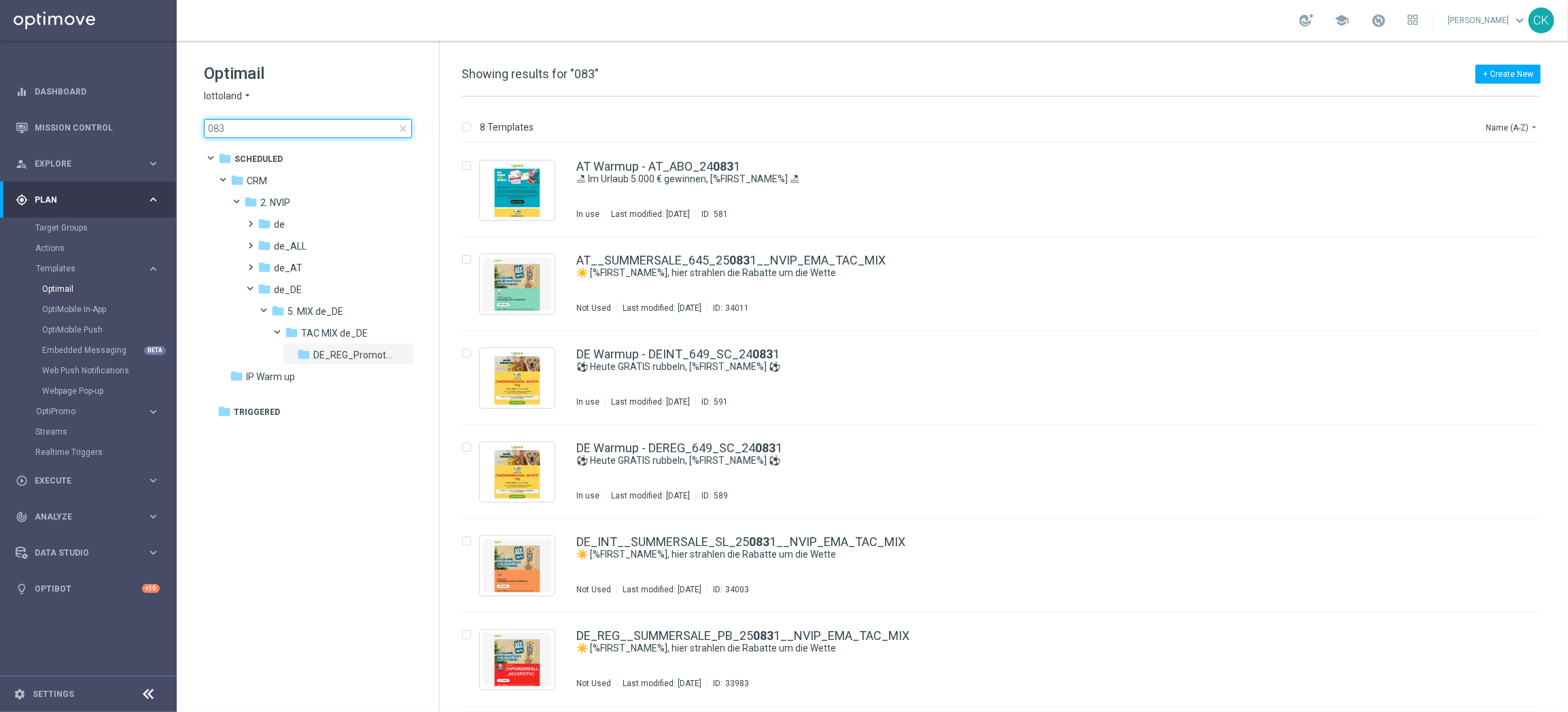
type input "0830"
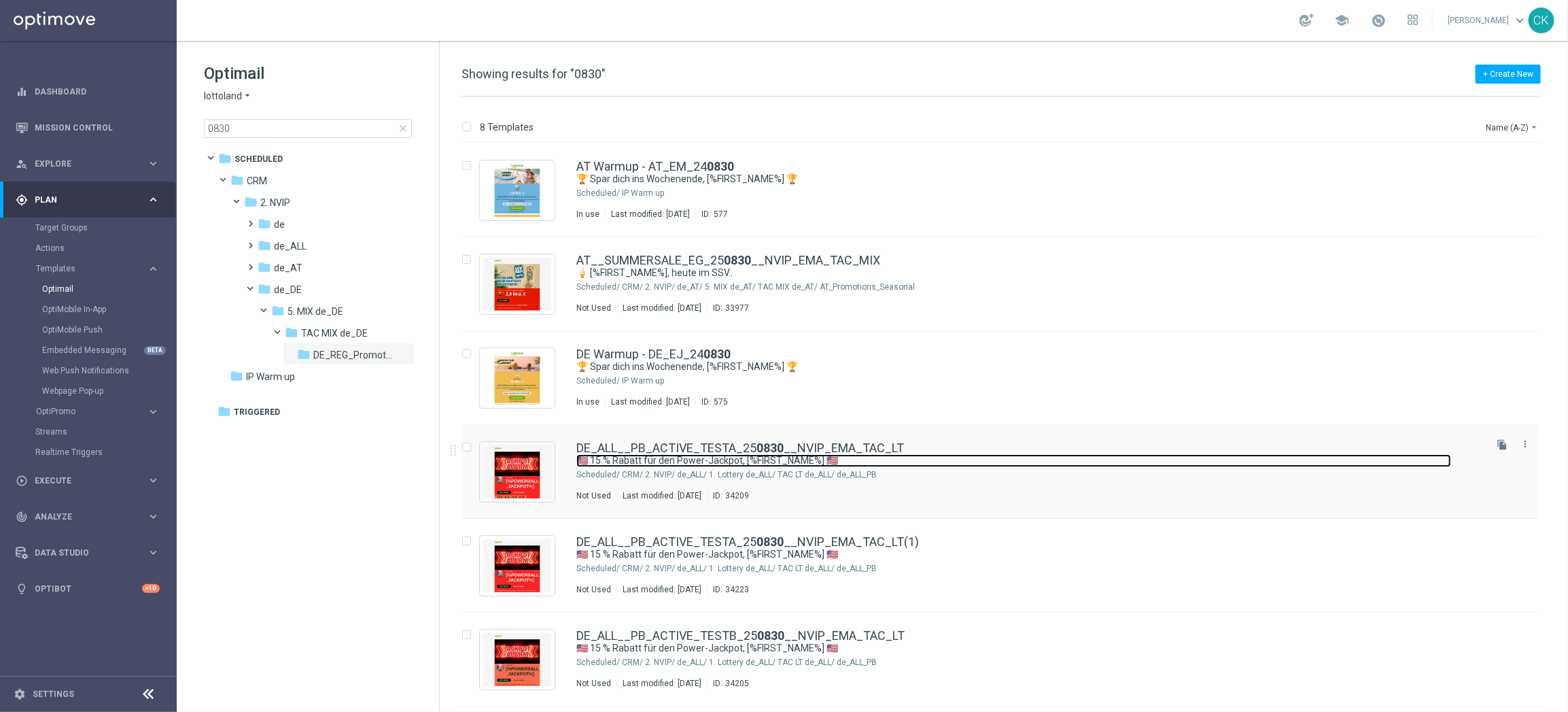
click at [627, 461] on link "🇺🇸 15 % Rabatt für den Power-Jackpot, [%FIRST_NAME%] 🇺🇸" at bounding box center [1014, 460] width 875 height 13
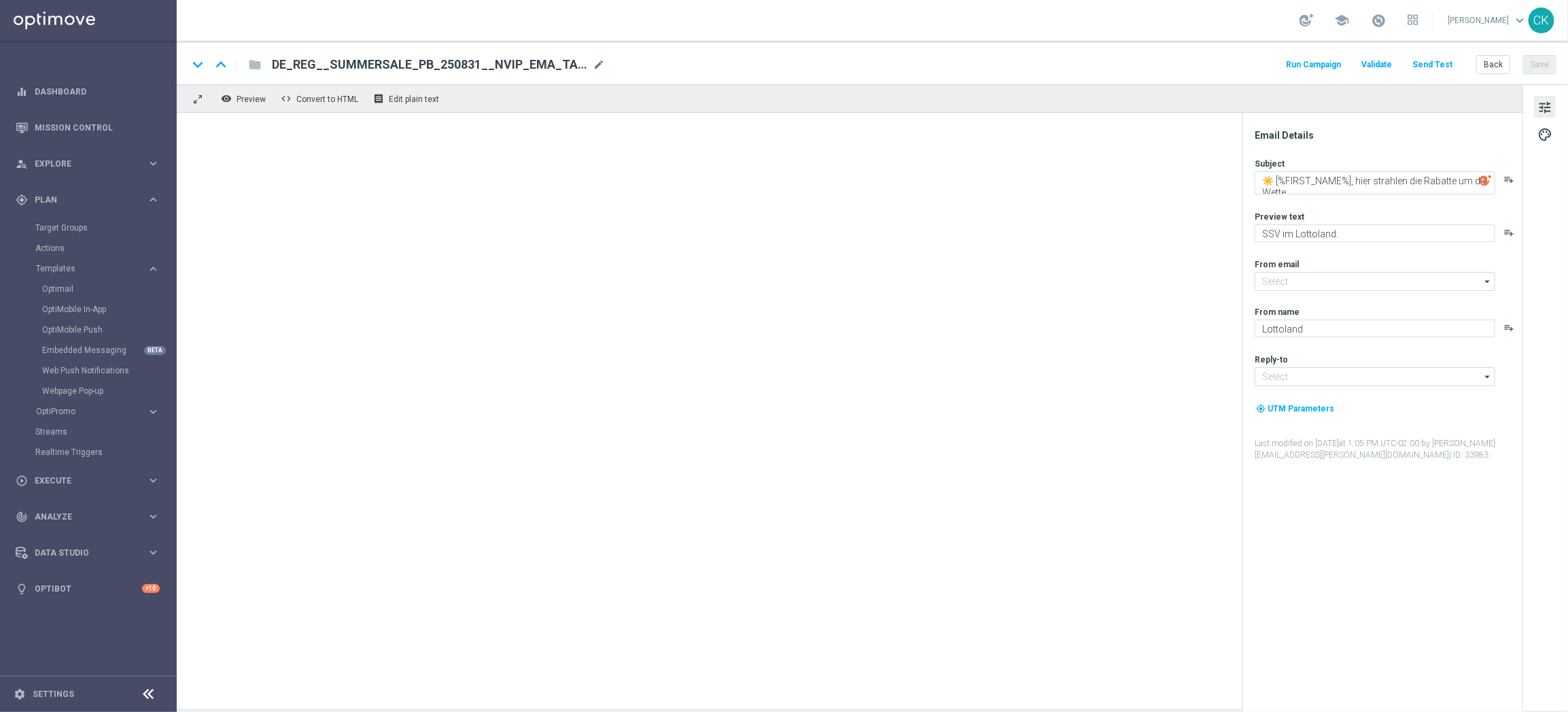
type input "[EMAIL_ADDRESS][DOMAIN_NAME]"
type textarea "🇺🇸 15 % Rabatt für den Power-Jackpot, [%FIRST_NAME%] 🇺🇸"
type textarea "Dein Rabatt auf den US-PowerBall im Lottoland"
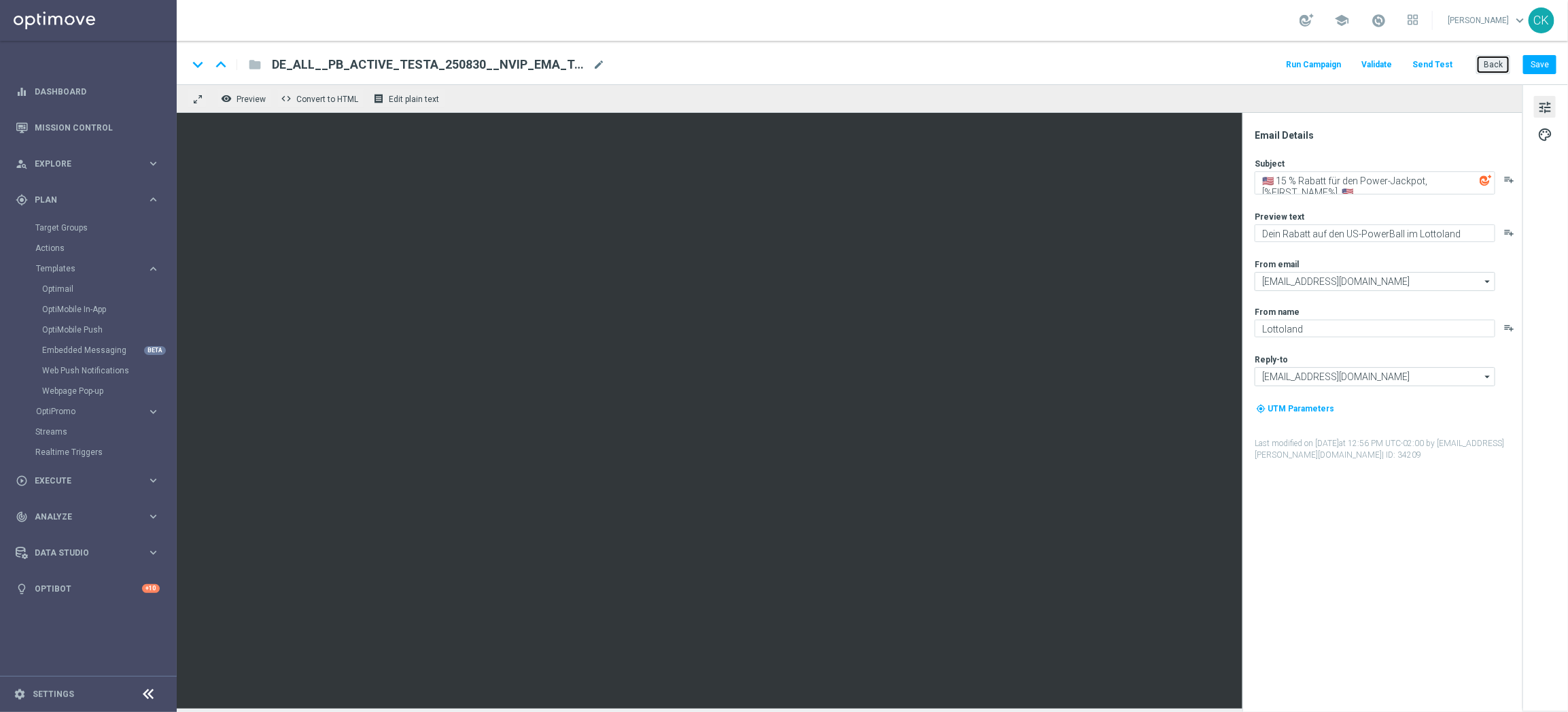
click at [1491, 68] on button "Back" at bounding box center [1493, 64] width 34 height 19
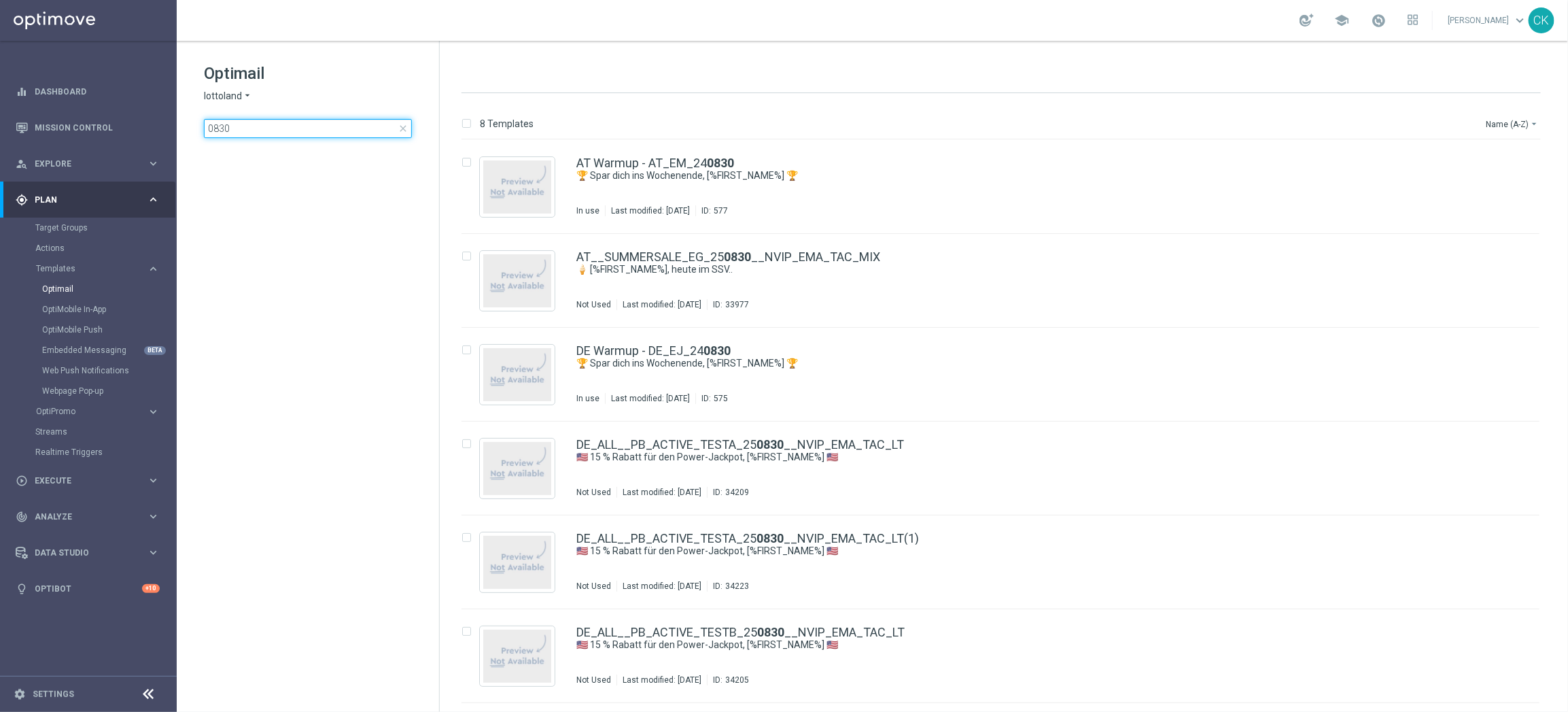
click at [285, 130] on input "0830" at bounding box center [308, 128] width 208 height 19
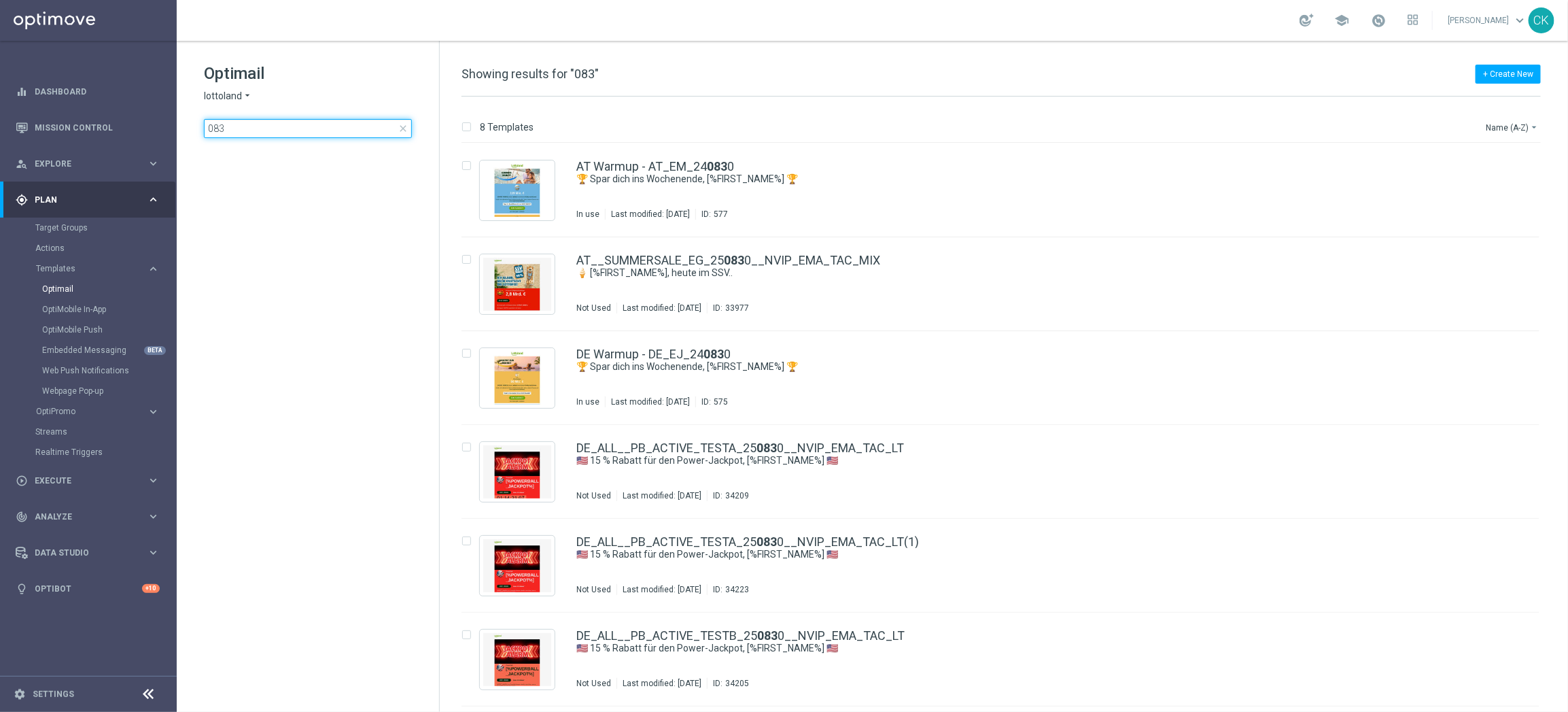
type input "0831"
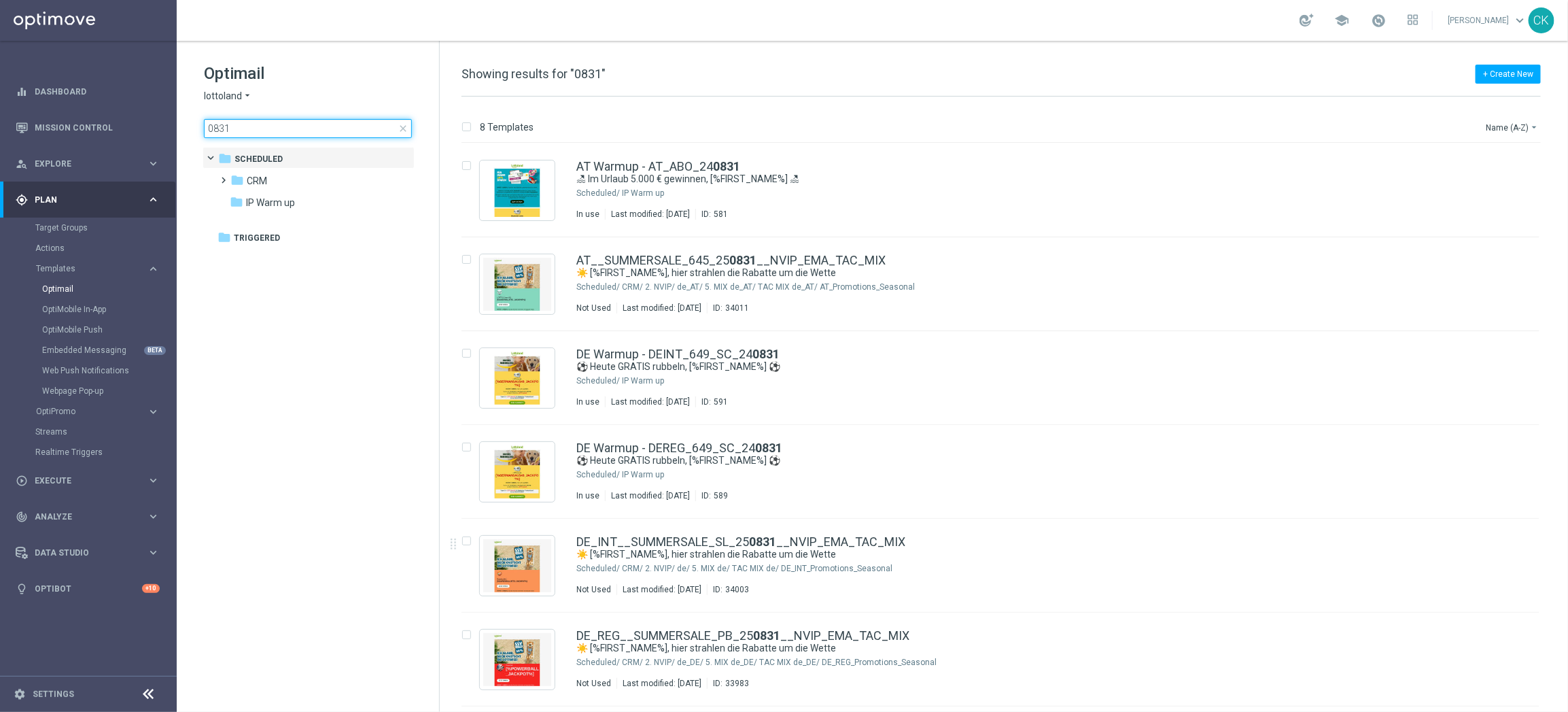
scroll to position [46, 0]
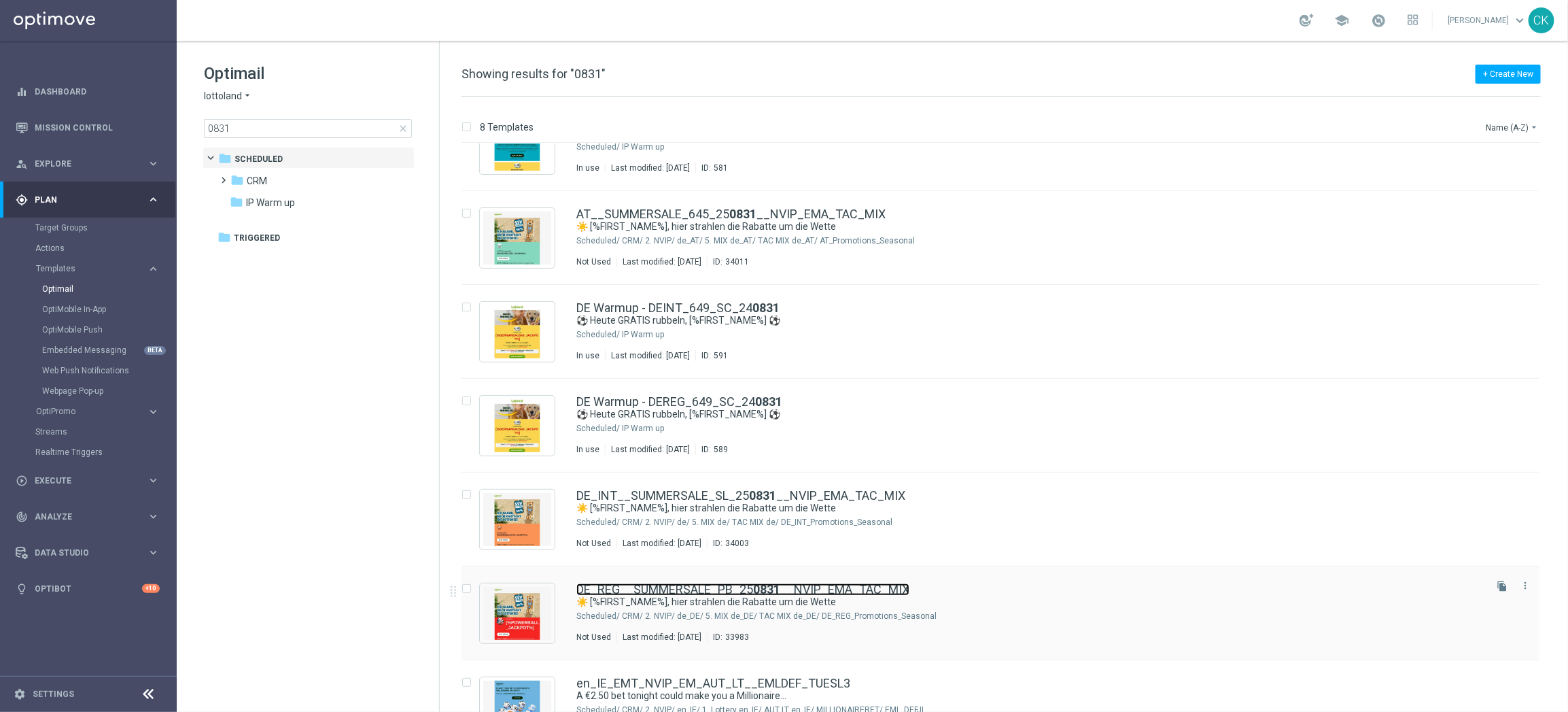
click at [654, 585] on link "DE_REG__SUMMERSALE_PB_25 0831 __NVIP_EMA_TAC_MIX" at bounding box center [743, 589] width 333 height 12
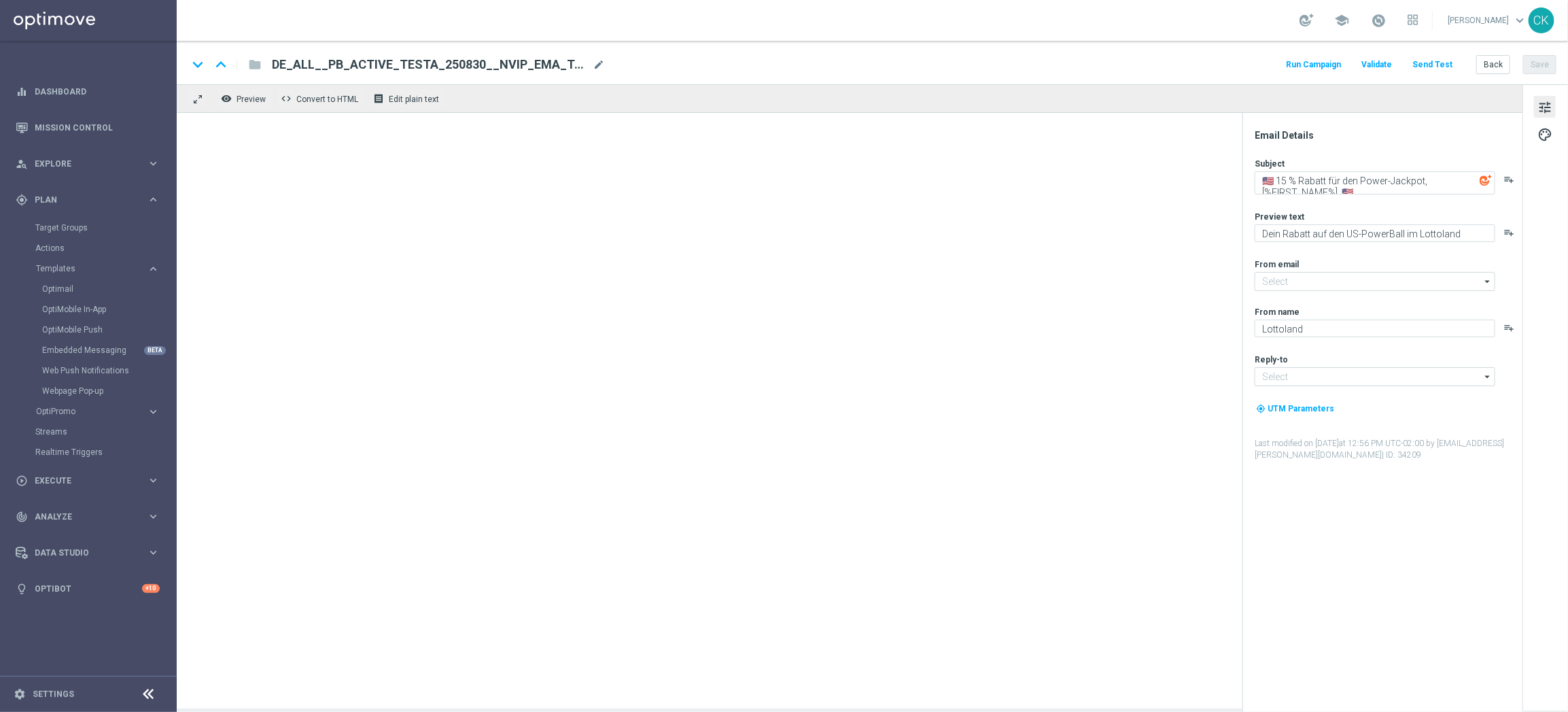
type input "[EMAIL_ADDRESS][DOMAIN_NAME]"
type textarea "☀️ [%FIRST_NAME%], hier strahlen die Rabatte um die Wette"
type textarea "SSV im Lottoland."
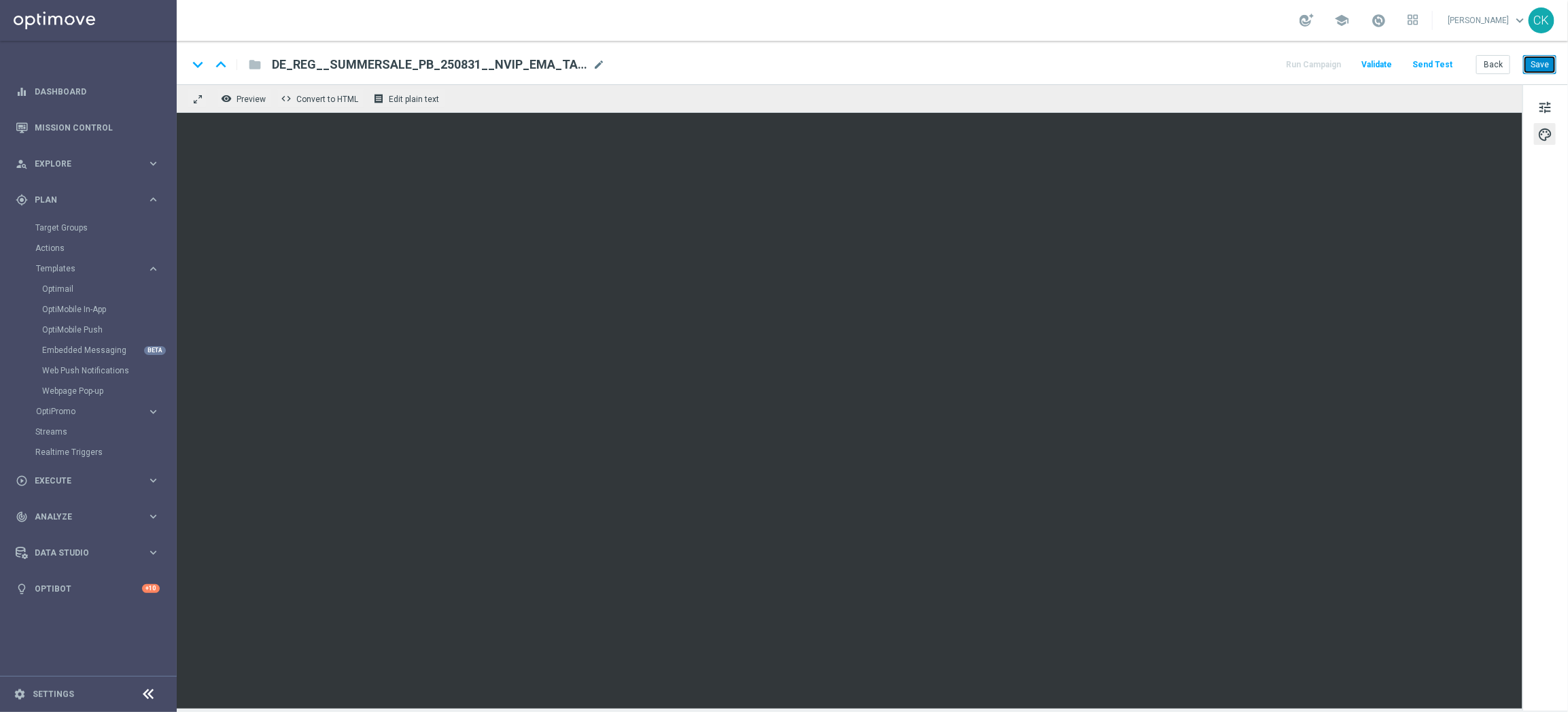
click at [1554, 59] on button "Save" at bounding box center [1540, 64] width 33 height 19
click at [1422, 69] on button "Send Test" at bounding box center [1432, 65] width 44 height 18
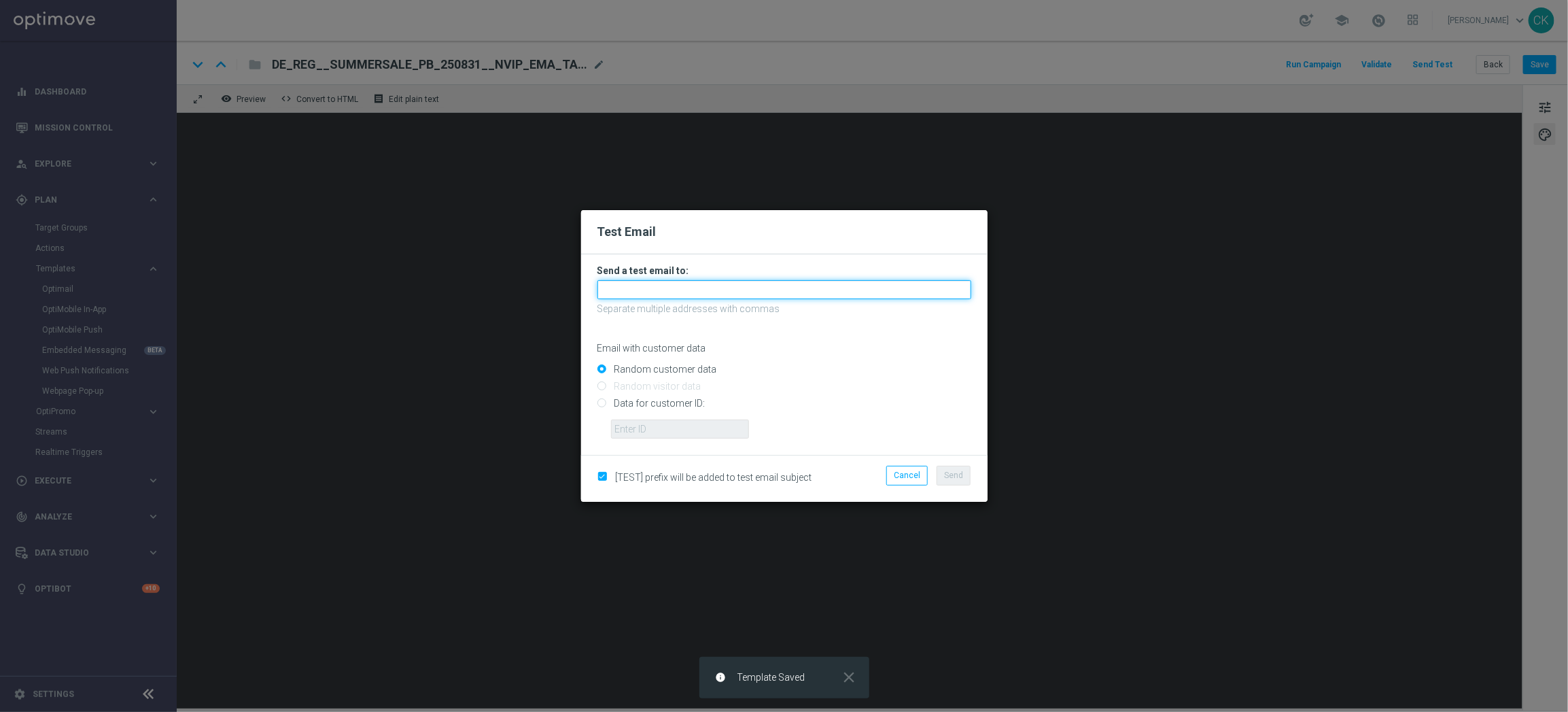
click at [751, 293] on input "text" at bounding box center [784, 289] width 374 height 19
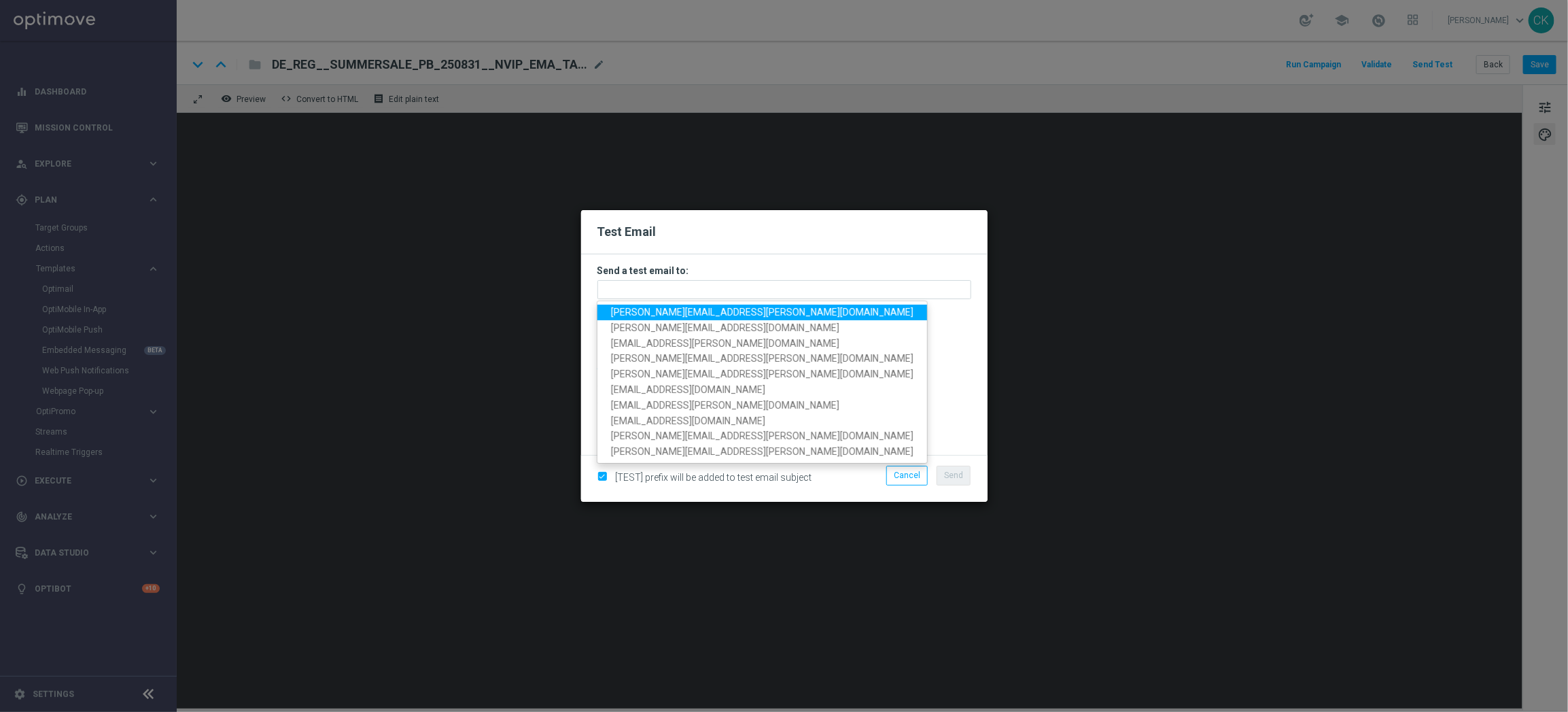
click at [728, 314] on span "[PERSON_NAME][EMAIL_ADDRESS][PERSON_NAME][DOMAIN_NAME]" at bounding box center [762, 312] width 303 height 11
type input "[PERSON_NAME][EMAIL_ADDRESS][PERSON_NAME][DOMAIN_NAME]"
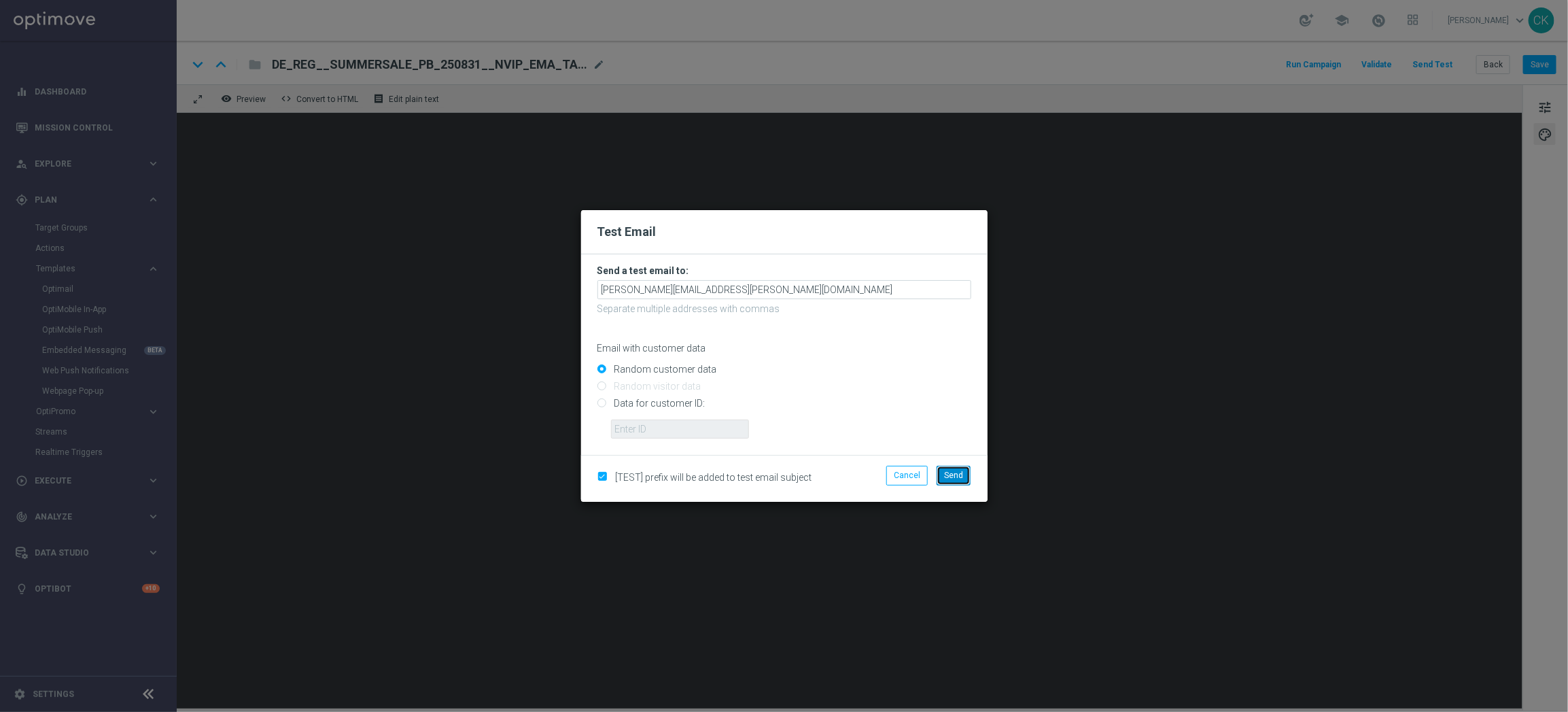
click at [952, 479] on span "Send" at bounding box center [953, 475] width 19 height 10
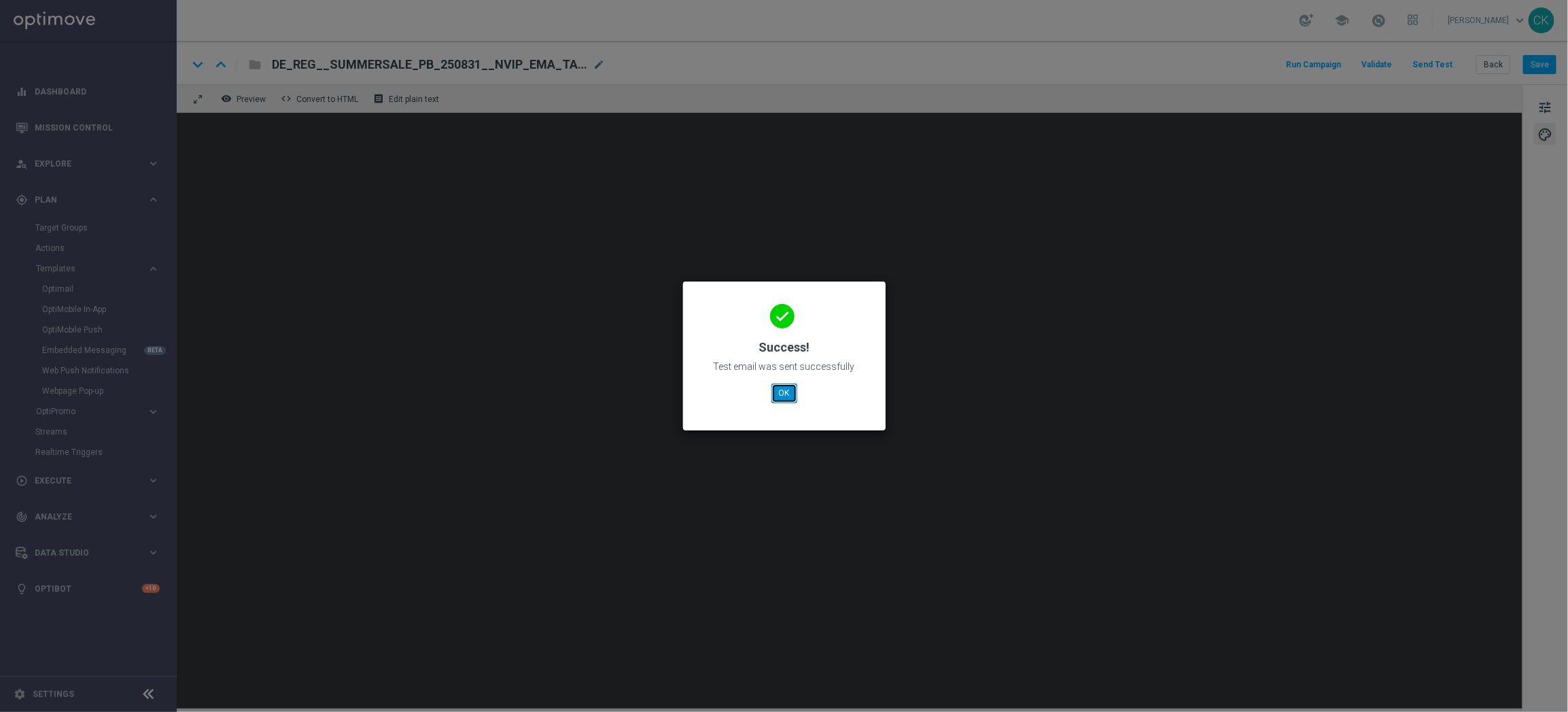
click at [784, 393] on button "OK" at bounding box center [784, 393] width 26 height 19
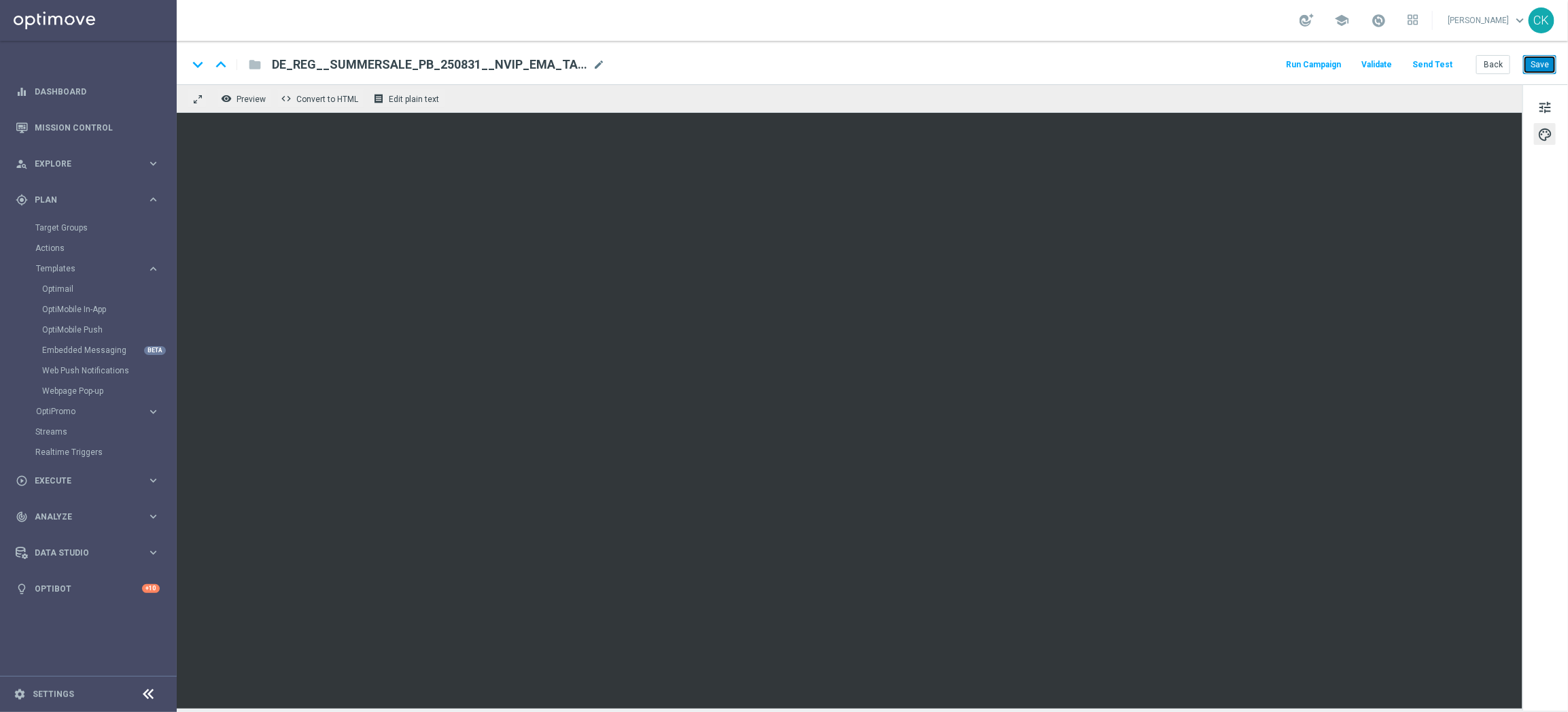
click at [1545, 61] on button "Save" at bounding box center [1540, 64] width 33 height 19
click at [1539, 63] on button "Save" at bounding box center [1540, 64] width 33 height 19
click at [1499, 62] on button "Back" at bounding box center [1493, 64] width 34 height 19
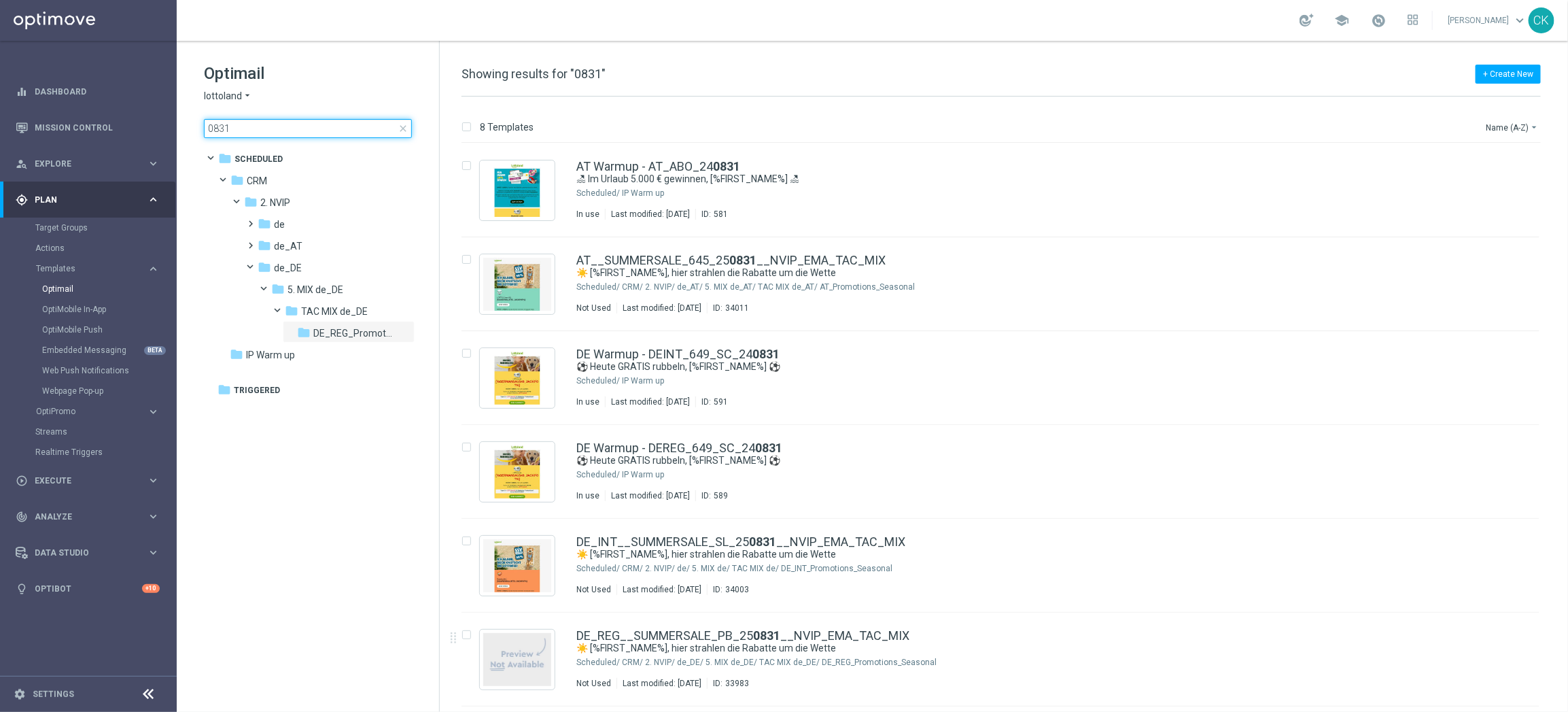
click at [249, 129] on input "0831" at bounding box center [308, 128] width 208 height 19
type input "test"
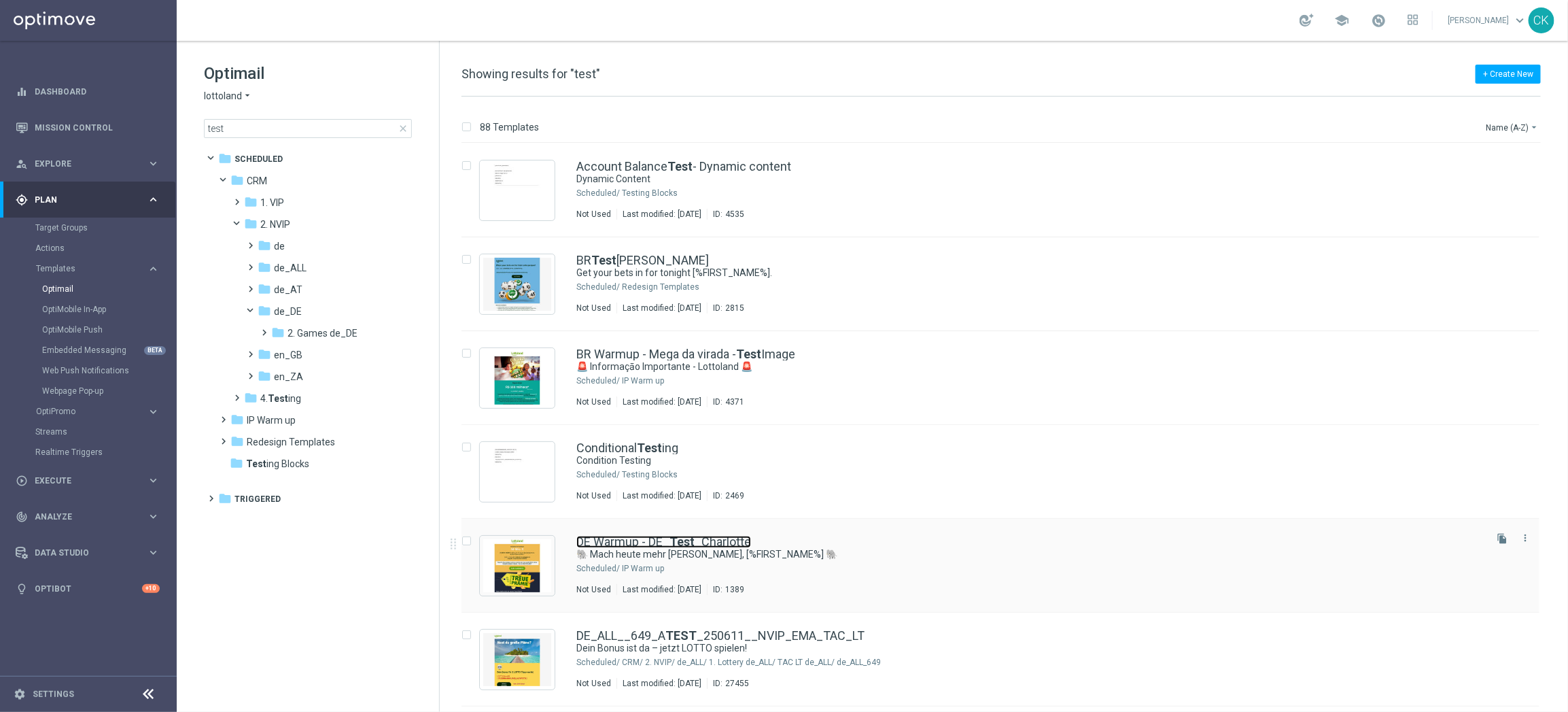
click at [676, 539] on b "Test" at bounding box center [682, 541] width 25 height 14
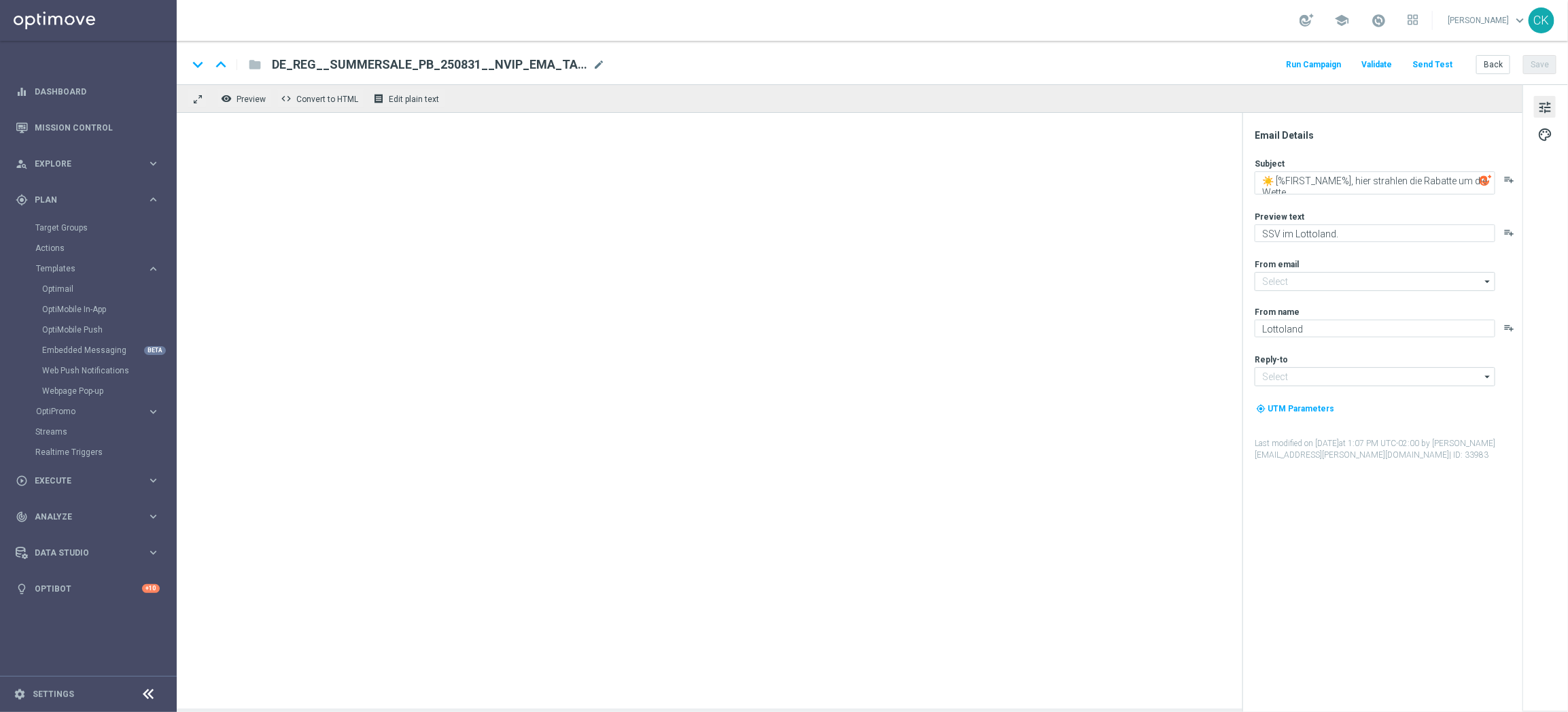
type input "[EMAIL_ADDRESS][DOMAIN_NAME]"
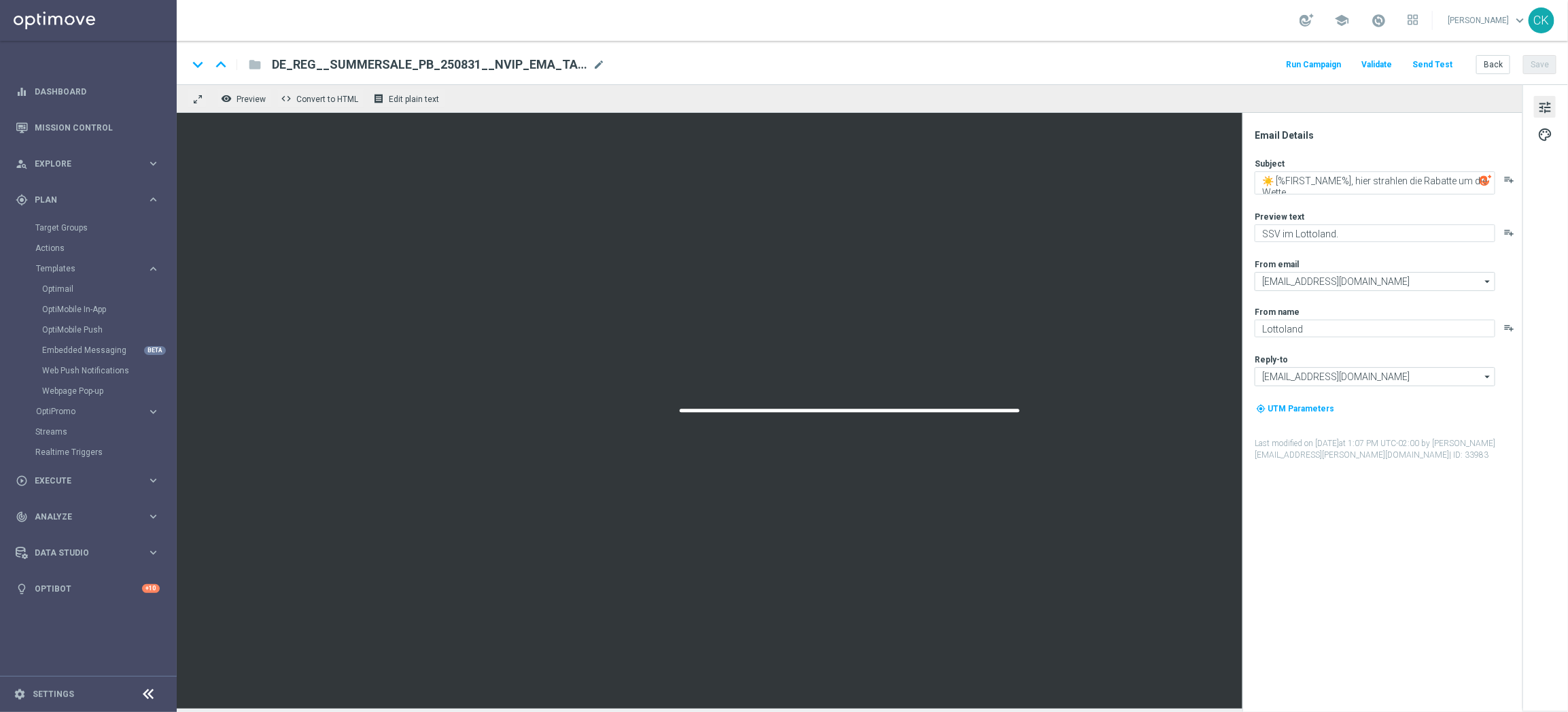
type textarea "🐘 Mach heute mehr [PERSON_NAME], [%FIRST_NAME%] 🐘"
type textarea "Der doppelte EuroJackpot GRATIS."
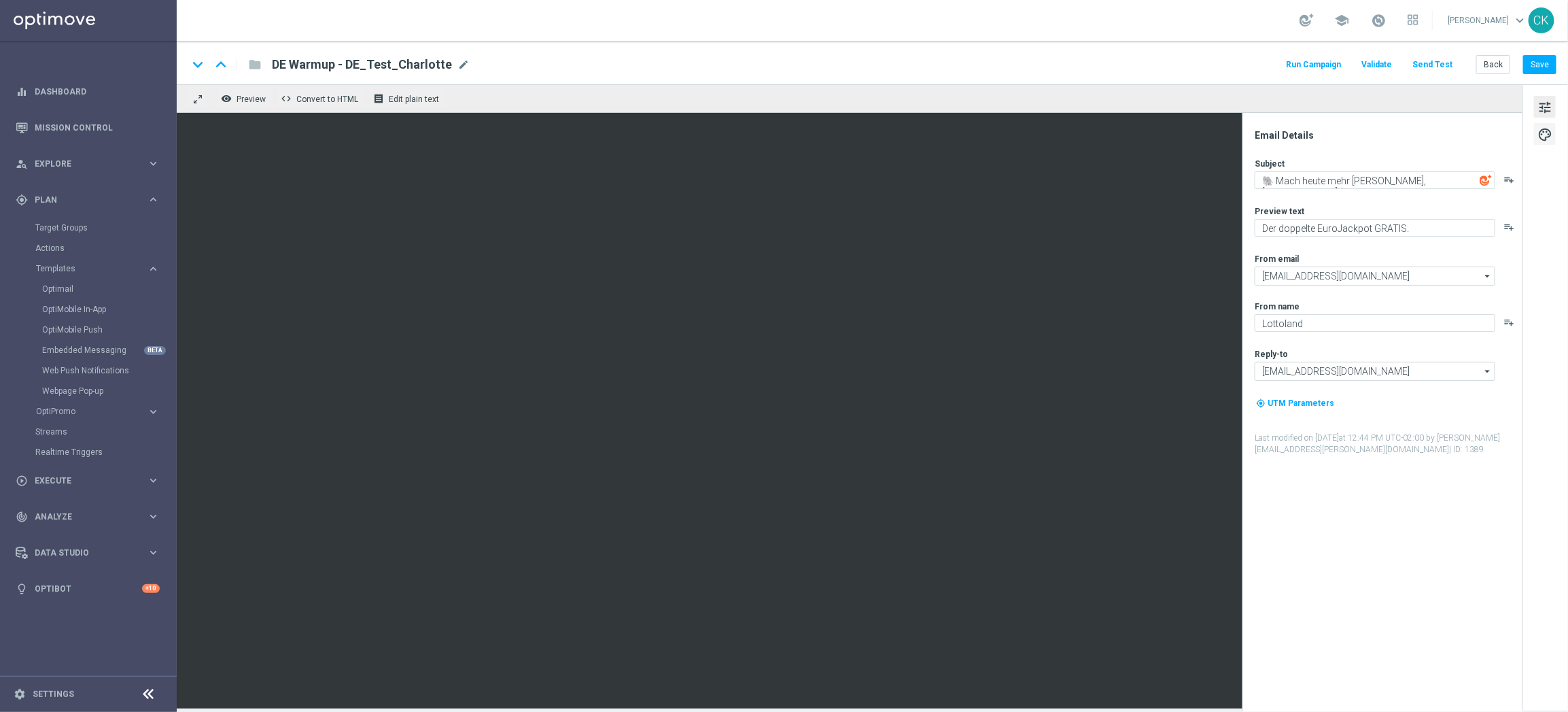
click at [1551, 136] on span "palette" at bounding box center [1545, 134] width 15 height 17
